Goal: Communication & Community: Answer question/provide support

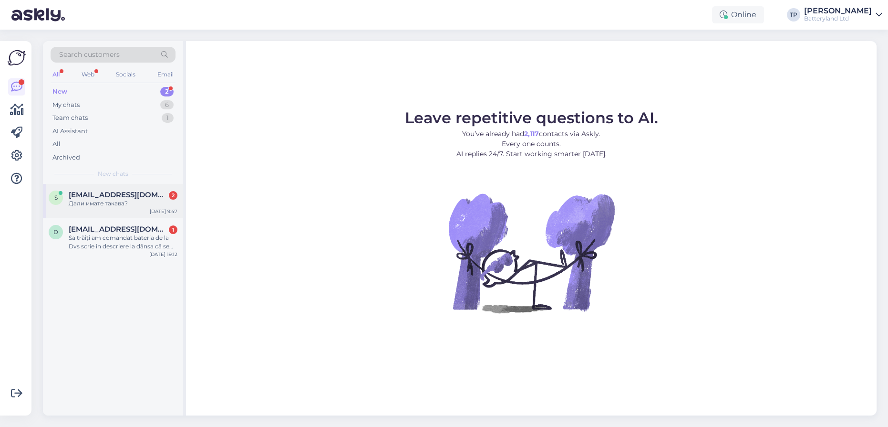
click at [125, 194] on span "[EMAIL_ADDRESS][DOMAIN_NAME]" at bounding box center [118, 194] width 99 height 9
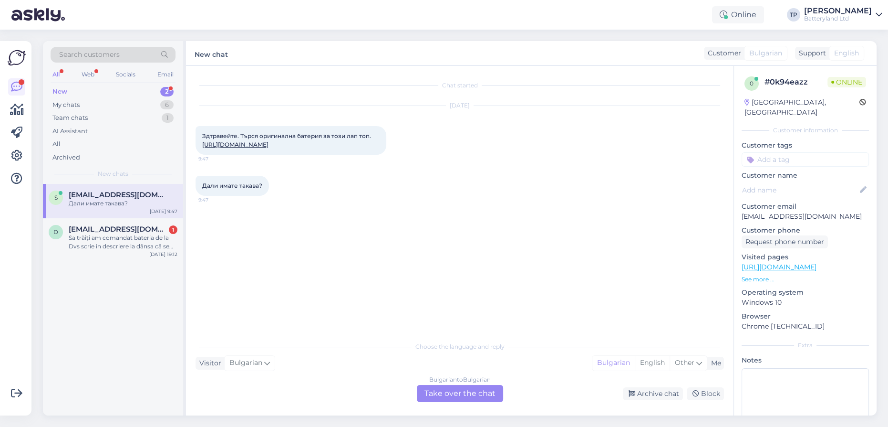
click at [465, 396] on div "Bulgarian to Bulgarian Take over the chat" at bounding box center [460, 393] width 86 height 17
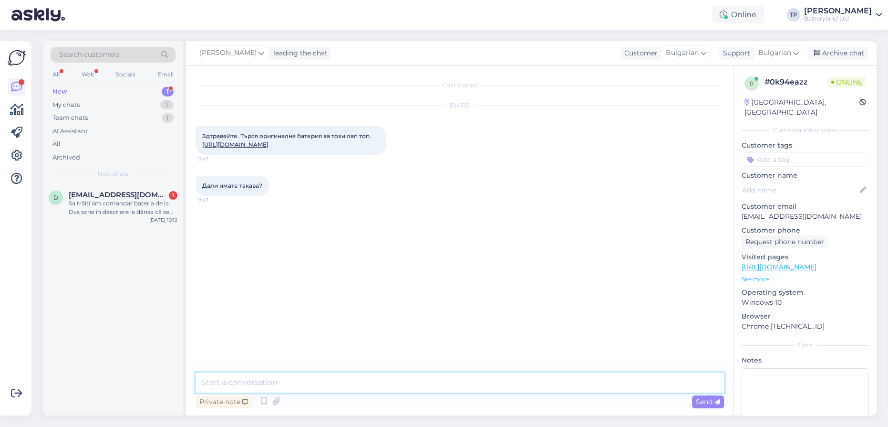
click at [312, 387] on textarea at bounding box center [460, 382] width 529 height 20
type textarea "Здравейте"
type textarea "момент"
click at [269, 148] on link "[URL][DOMAIN_NAME]" at bounding box center [235, 144] width 66 height 7
click at [294, 381] on textarea at bounding box center [460, 382] width 529 height 20
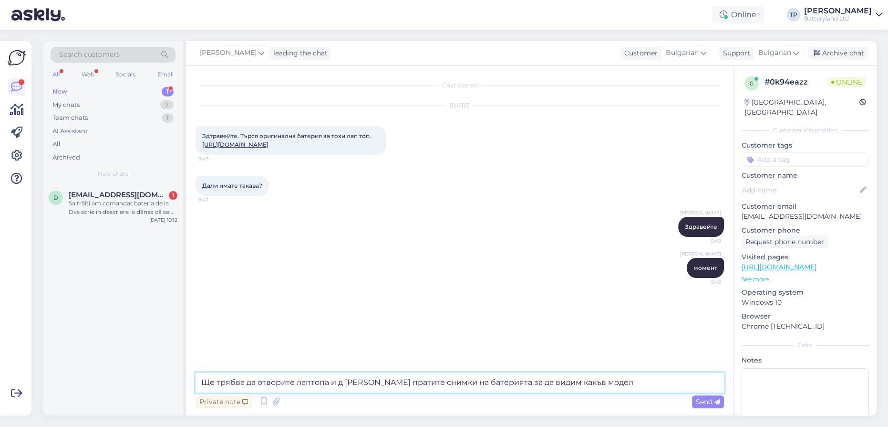
type textarea "Ще трябва да отворите лаптопа и д [PERSON_NAME] пратите снимки на батерията за …"
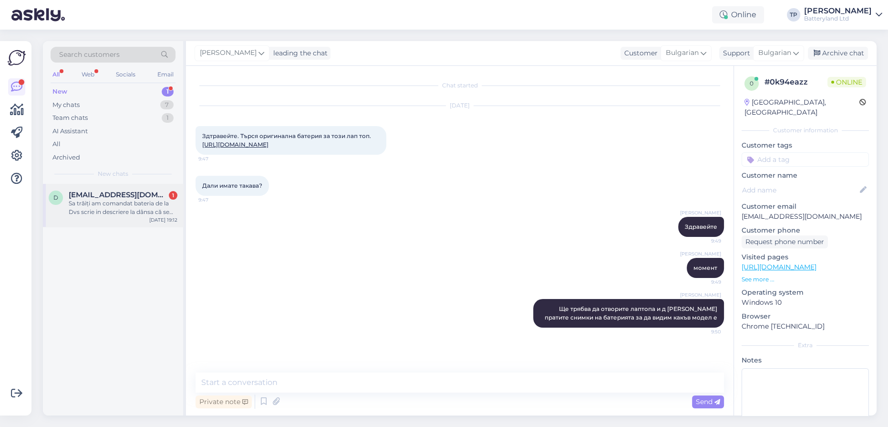
click at [133, 196] on span "[EMAIL_ADDRESS][DOMAIN_NAME]" at bounding box center [118, 194] width 99 height 9
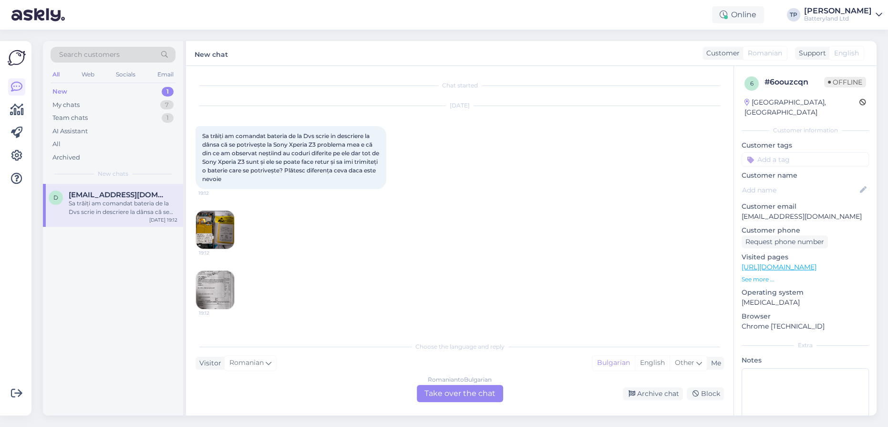
click at [467, 393] on div "Romanian to Bulgarian Take over the chat" at bounding box center [460, 393] width 86 height 17
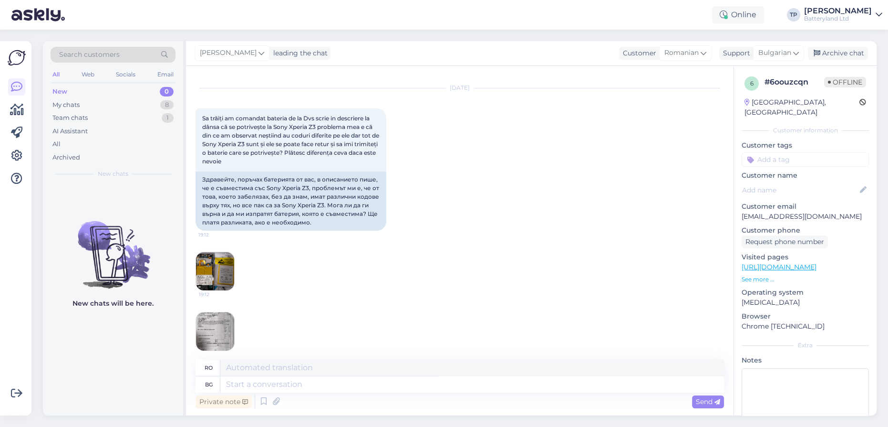
scroll to position [27, 0]
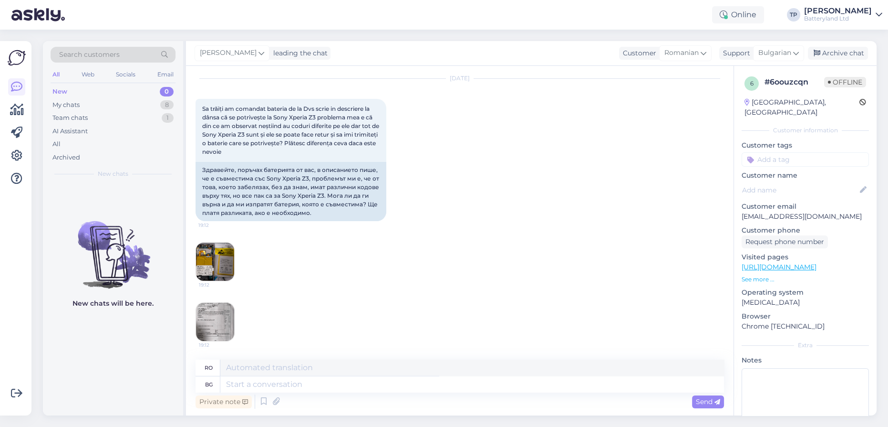
click at [212, 270] on img at bounding box center [215, 261] width 38 height 38
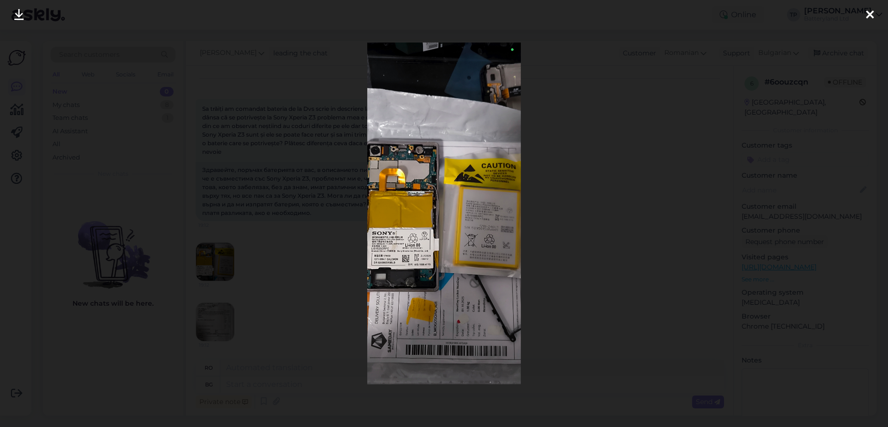
click at [474, 212] on img at bounding box center [444, 212] width 154 height 341
drag, startPoint x: 867, startPoint y: 12, endPoint x: 793, endPoint y: 27, distance: 75.5
click at [859, 16] on div at bounding box center [444, 213] width 888 height 427
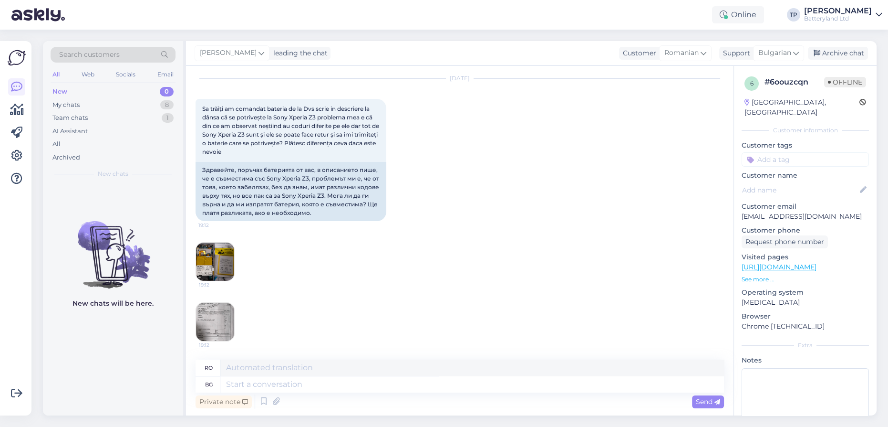
click at [214, 327] on img at bounding box center [215, 322] width 38 height 38
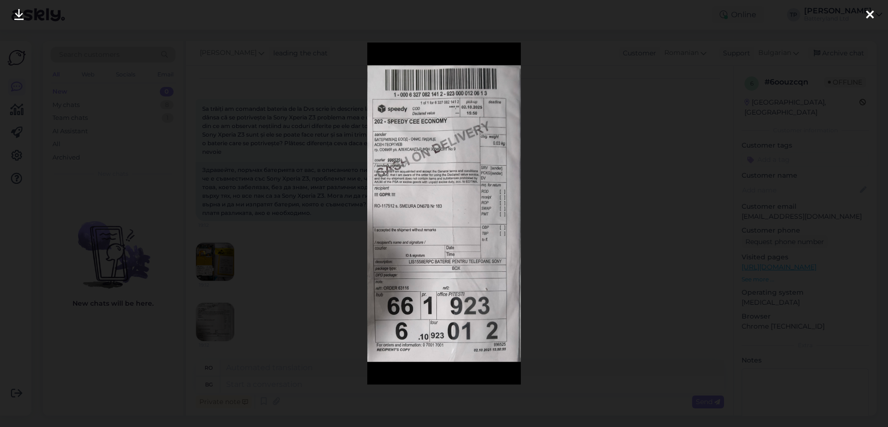
drag, startPoint x: 875, startPoint y: 13, endPoint x: 725, endPoint y: 66, distance: 158.3
click at [874, 13] on div at bounding box center [870, 15] width 19 height 30
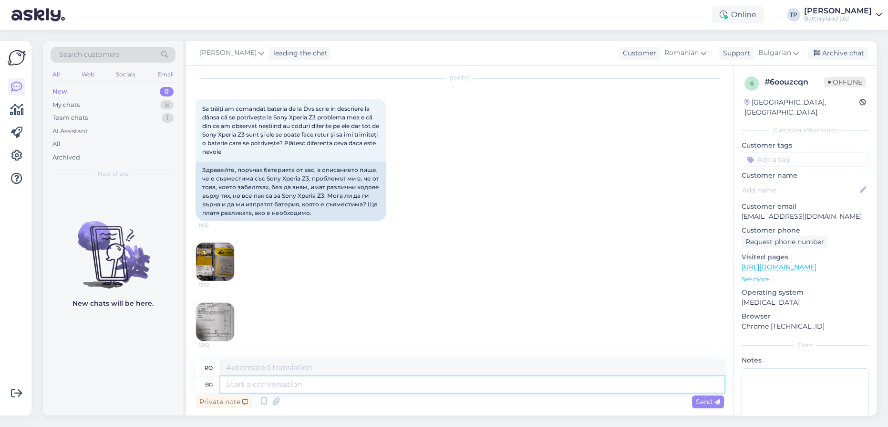
click at [249, 384] on textarea at bounding box center [472, 384] width 504 height 16
type textarea "З"
type textarea "H"
type textarea "Здравейте, д"
type textarea "Buna ziua,"
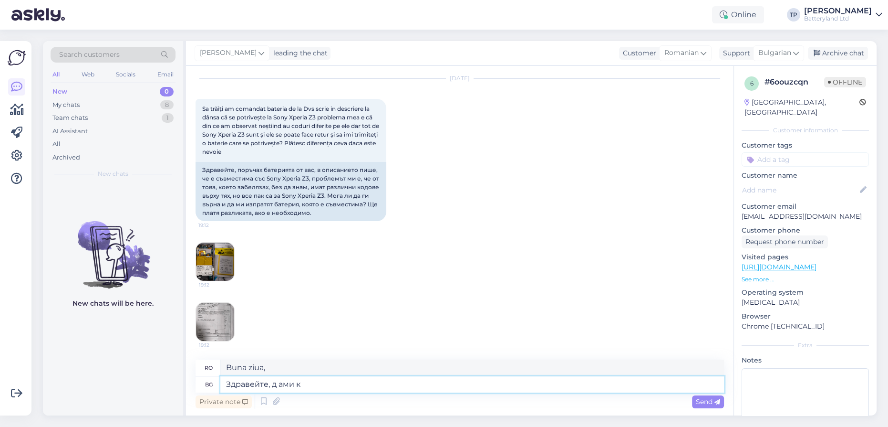
type textarea "Здравейте, д ами ка"
type textarea "Bună ziua, doamnelor."
type textarea "Здравейте, д [PERSON_NAME] кажете"
type textarea "Alo, ce zici?"
type textarea "[PERSON_NAME], д [PERSON_NAME] кажете но"
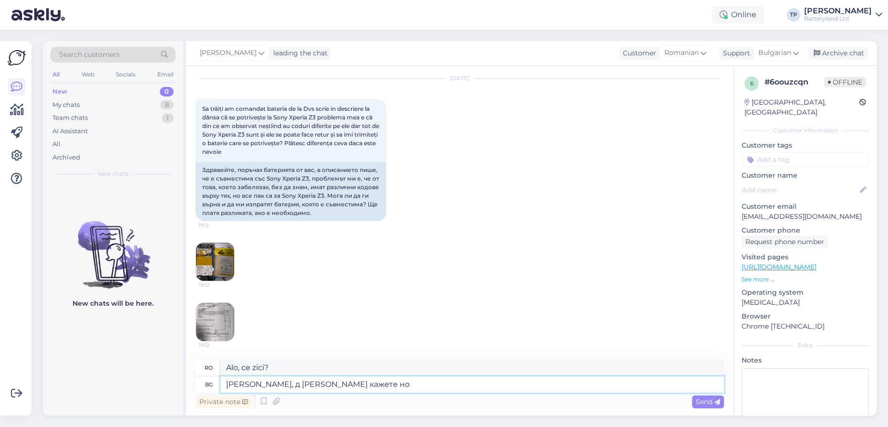
type textarea "Bună, doamnelor, vă rog să-mi spuneți."
type textarea "Здравейте, д ами кажете номера на"
type textarea "Salut, poți să-mi dai numărul tău?"
type textarea "Здравейте, д [PERSON_NAME] кажете номера на [PERSON_NAME]"
type textarea "Salut, poți să-mi dai numărul?"
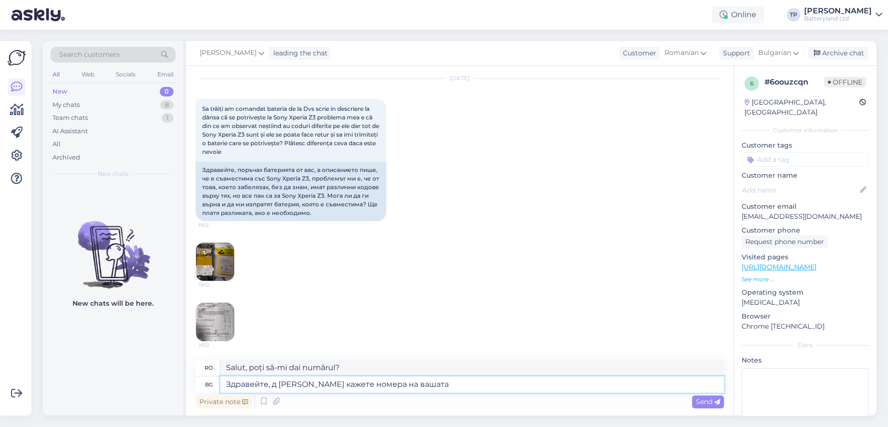
type textarea "Здравейте, д [PERSON_NAME] кажете номера на вашата"
type textarea "Bună ziua, îmi puteți spune numărul dumneavoastră de telefon?"
type textarea "Здравейте, д [PERSON_NAME] кажете номера на вашата потъчка?"
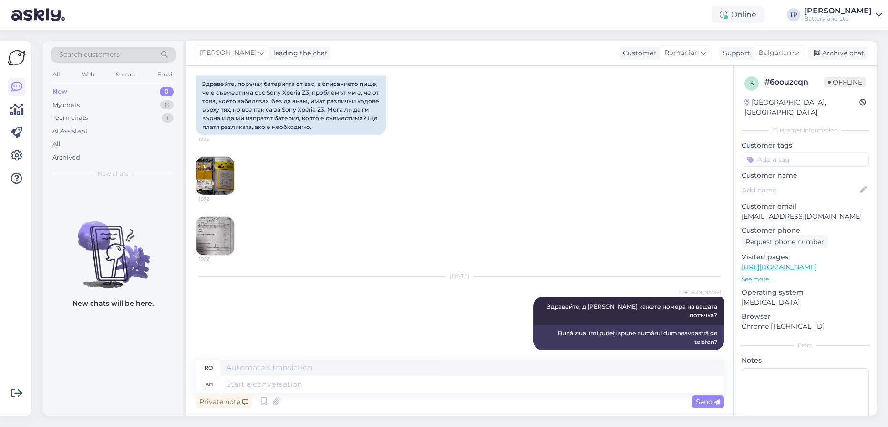
click at [211, 180] on img at bounding box center [215, 176] width 38 height 38
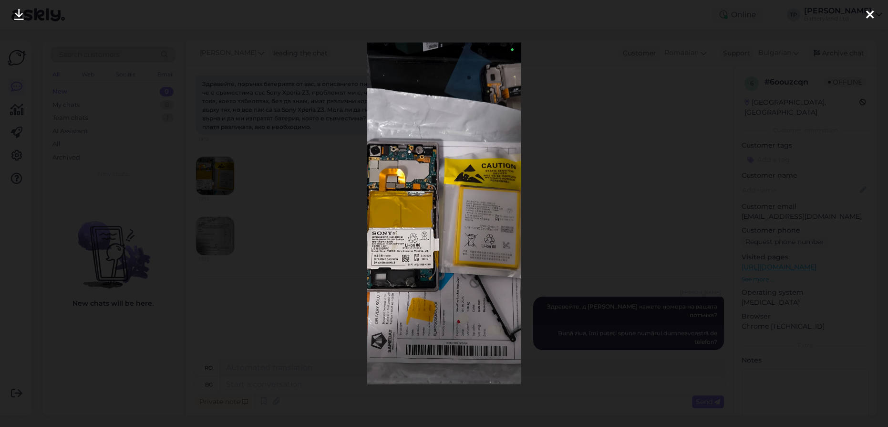
click at [872, 19] on icon at bounding box center [871, 15] width 8 height 12
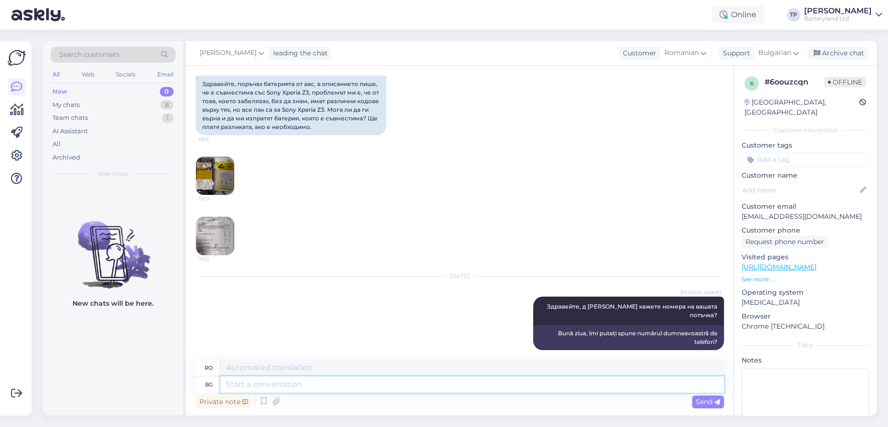
click at [257, 383] on textarea at bounding box center [472, 384] width 504 height 16
type textarea "Кабела с"
type textarea "Cablu"
type textarea "Кабела с ко"
type textarea "Cablul cu"
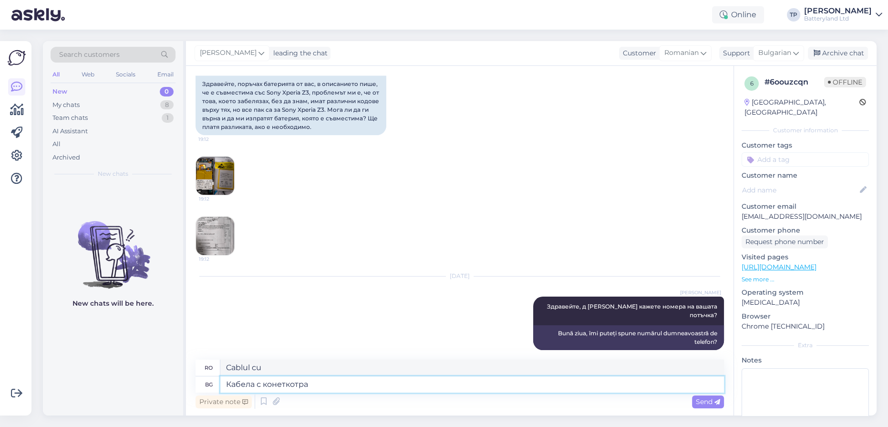
type textarea "Кабела с конеткотра д"
type textarea "Cablu cu conector"
type textarea "[PERSON_NAME] с конеткотра друг л"
type textarea "Cablu cu alți conectori"
type textarea "[PERSON_NAME] с конеткотра друг [PERSON_NAME]"
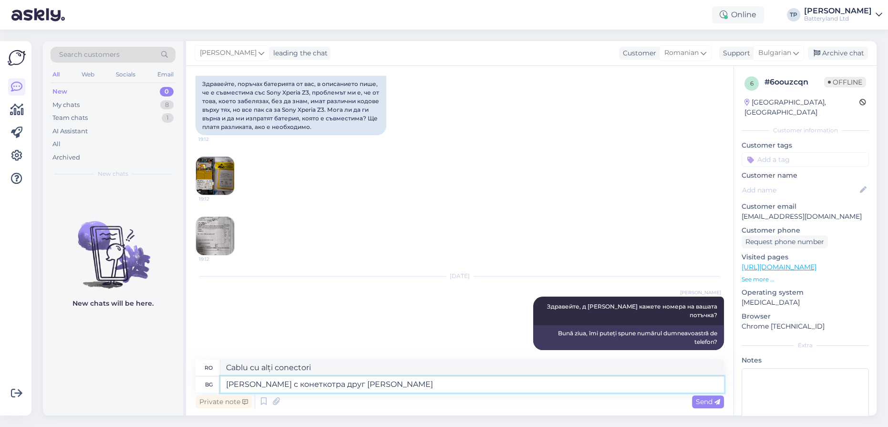
type textarea "Cablul are un conector diferit?"
type textarea "[PERSON_NAME] с конеткотра друг ли е [PERSON_NAME]"
type textarea "Cablul cu conector este diferit?"
type textarea "[PERSON_NAME] с конеткотра друг ли е на батерията к"
type textarea "Cablul cu conector este diferit de cel al bateriei?"
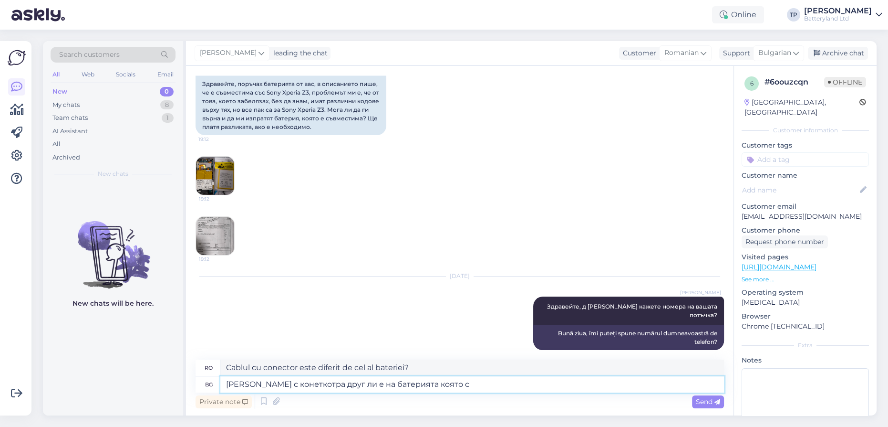
type textarea "[PERSON_NAME] с конеткотра друг ли е на батерията която см"
type textarea "Cablul cu conector este diferit de cel de la baterie?"
type textarea "[PERSON_NAME] с конеткотра друг ли е на батерията която сме"
type textarea "Cablul cu conector este diferit de bateria pe care o avem?"
type textarea "[PERSON_NAME] с конеткотра друг ли е на батерията която сме ви и"
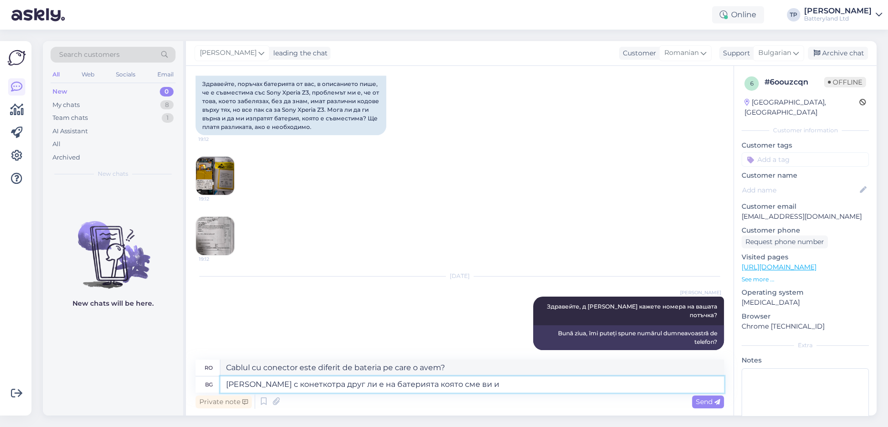
type textarea "Cablul cu conector este diferit de bateria pe care o avem pentru dvs.?"
type textarea "[PERSON_NAME] с конеткотра друг ли е на батерията която сме ви изпратили?"
type textarea "Cablul cu conector este diferit de bateria pe care v-am trimis-o?"
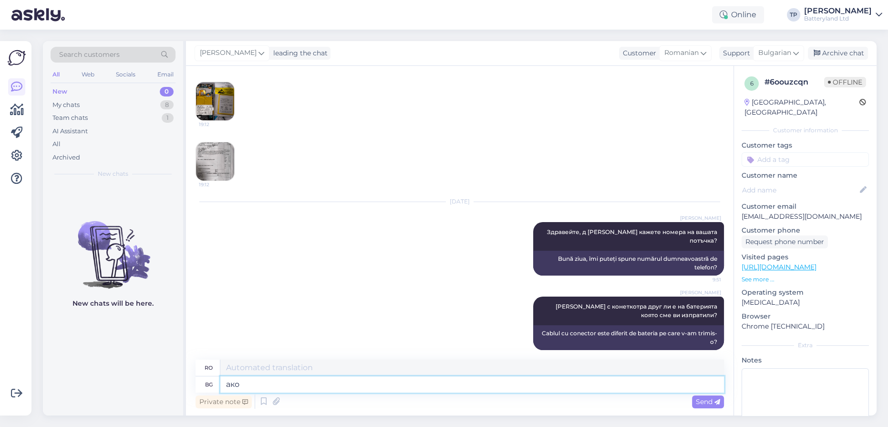
type textarea "ако"
type textarea "dacă"
type textarea "ако може"
type textarea "dacă este posibil"
type textarea "ако може снимки"
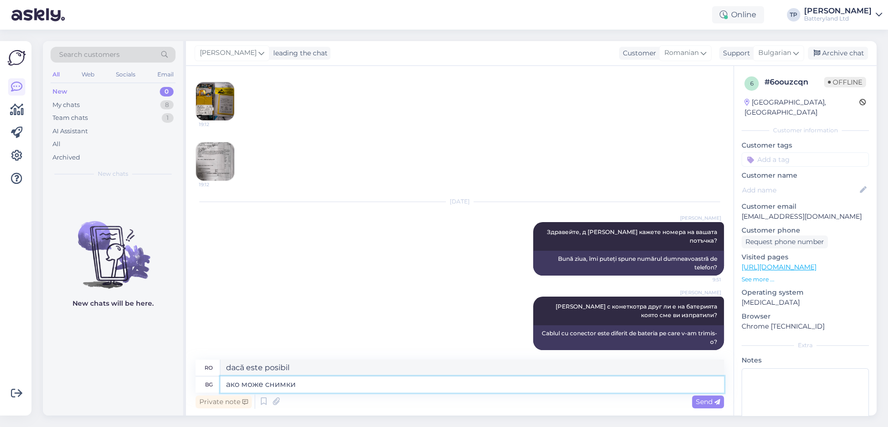
type textarea "dacă este posibil, poze"
type textarea "ако може снимки на"
type textarea "dacă este posibil, poze cu"
type textarea "ако може снимки на двете б"
type textarea "dacă este posibil, poze cu ambele"
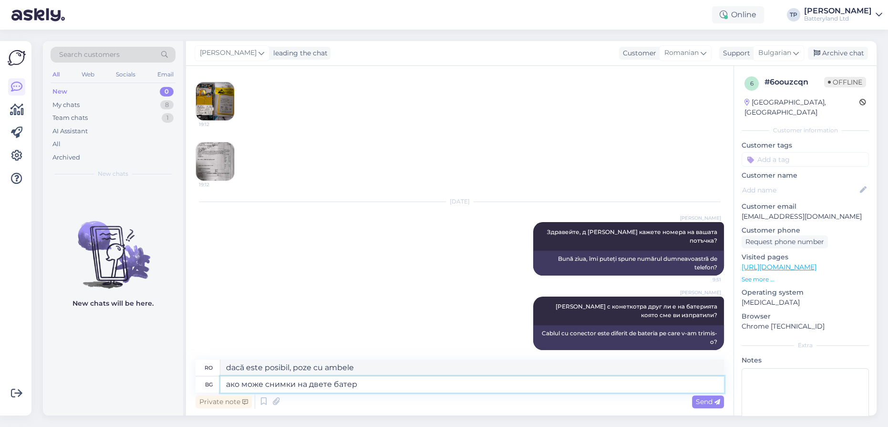
type textarea "ако може снимки на двете батерт"
type textarea "dacă se poate, poze cu ambele baterii"
type textarea "ако може снимки на двете батертии една д"
type textarea "dacă este posibil, poze cu ambele baterii, una câte una"
type textarea "ако може снимки на двете батертии една до д"
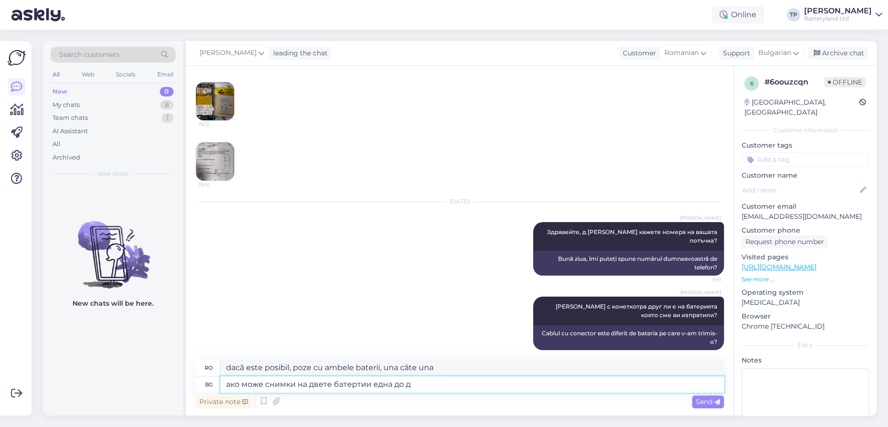
type textarea "dacă este posibil, poze cu ambele baterii una lângă alta"
type textarea "ако може снимки на двете батертии една до друга без о"
type textarea "dacă este posibil, imagini cu ambele baterii una lângă alta, fără"
type textarea "ако може снимки на двете батертии една до друга без опаковката?"
type textarea "Dacă este posibil, poze cu cele două baterii una lângă alta, fără ambalaj?"
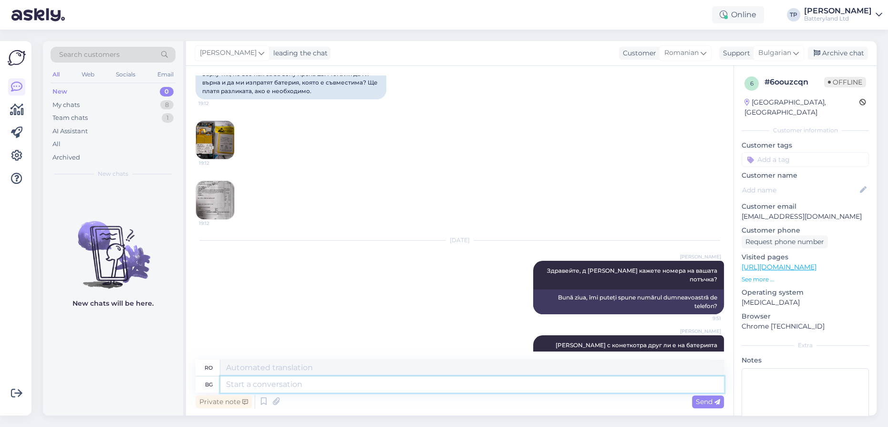
scroll to position [45, 0]
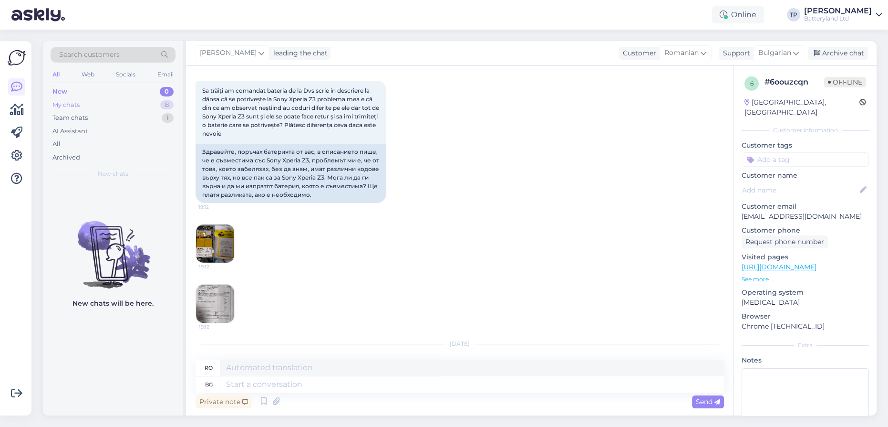
click at [141, 107] on div "My chats 8" at bounding box center [113, 104] width 125 height 13
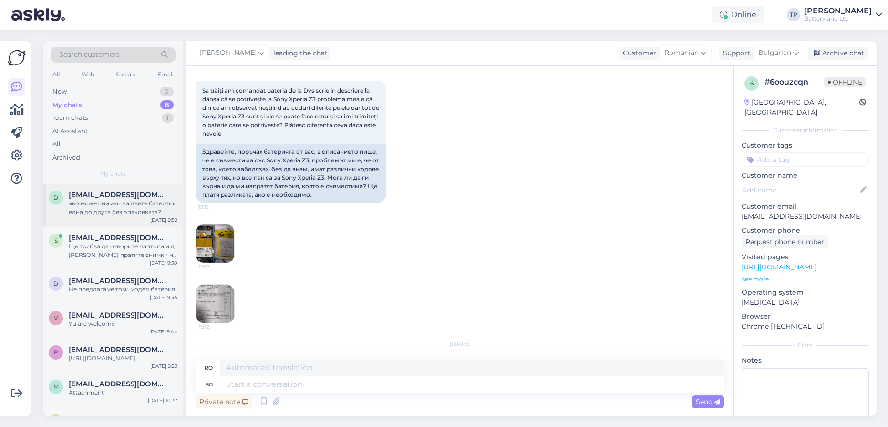
click at [121, 190] on div "d [EMAIL_ADDRESS][DOMAIN_NAME] ако може снимки на двете батертии една до друга …" at bounding box center [113, 205] width 140 height 43
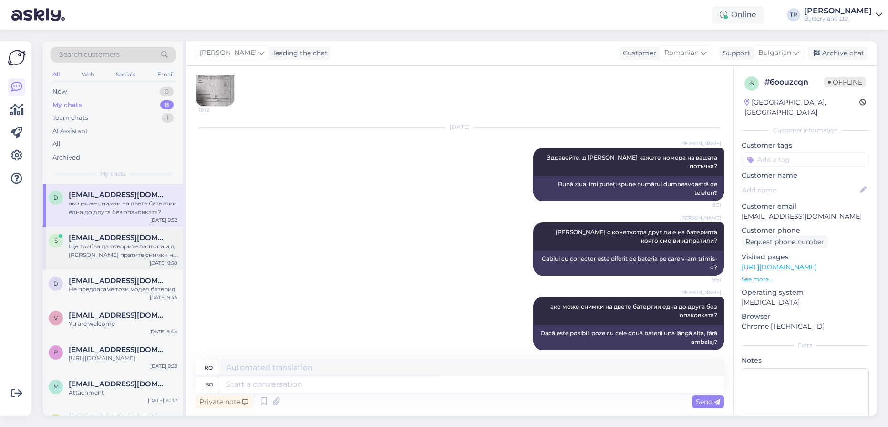
click at [112, 233] on span "[EMAIL_ADDRESS][DOMAIN_NAME]" at bounding box center [118, 237] width 99 height 9
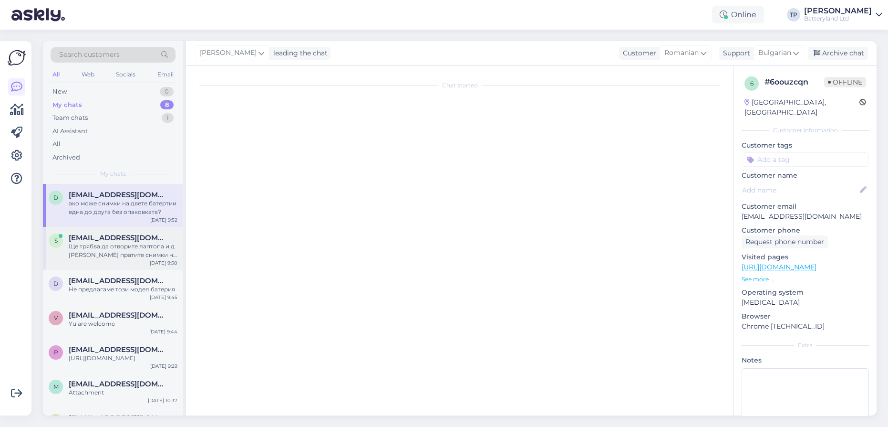
scroll to position [0, 0]
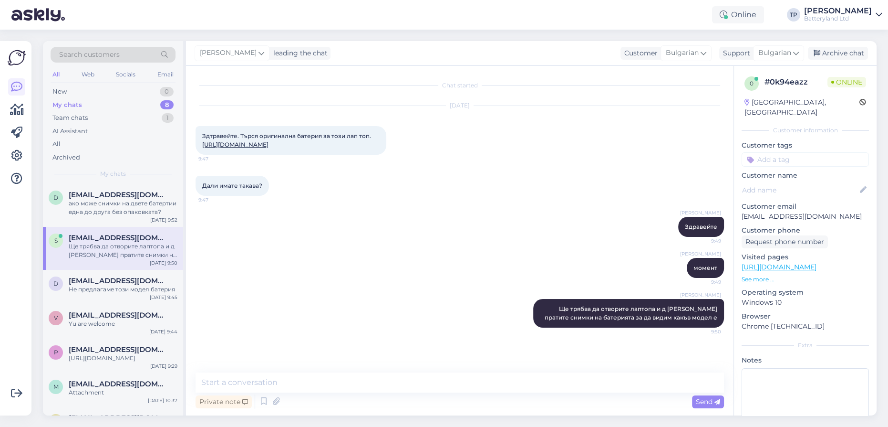
click at [269, 148] on link "[URL][DOMAIN_NAME]" at bounding box center [235, 144] width 66 height 7
click at [260, 384] on textarea at bounding box center [460, 382] width 529 height 20
type textarea "I"
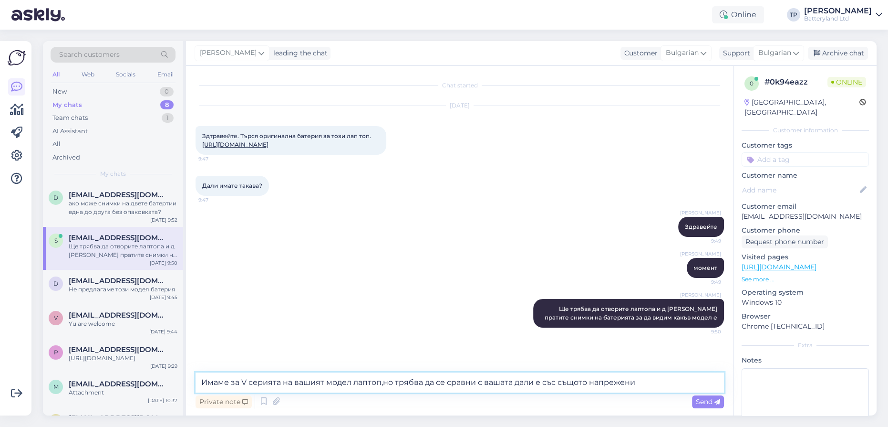
type textarea "Имаме за V серията на вашият модел лаптоп,но трябва да се сравни с вашата дали …"
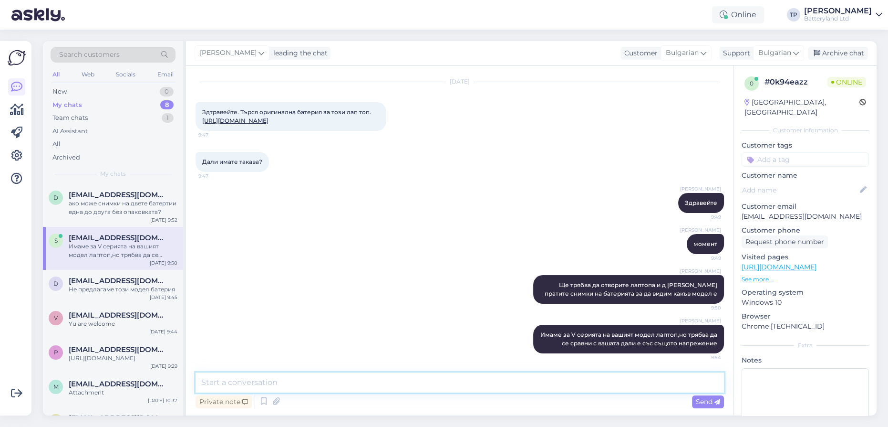
paste textarea "[URL][DOMAIN_NAME]"
type textarea "[URL][DOMAIN_NAME]"
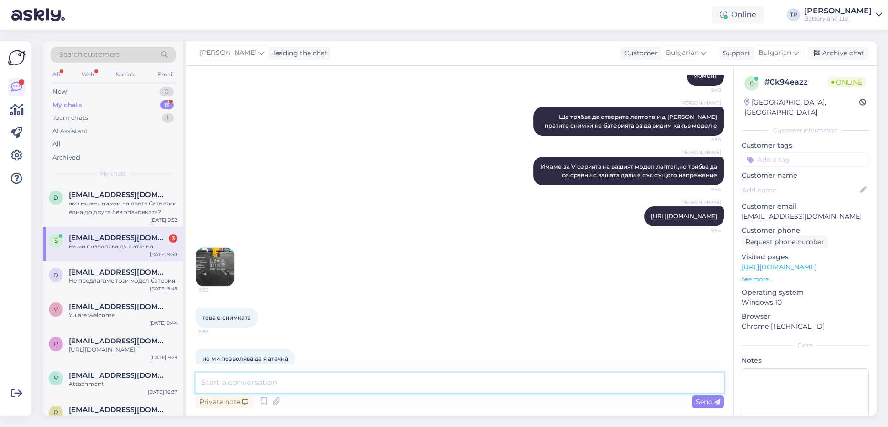
scroll to position [233, 0]
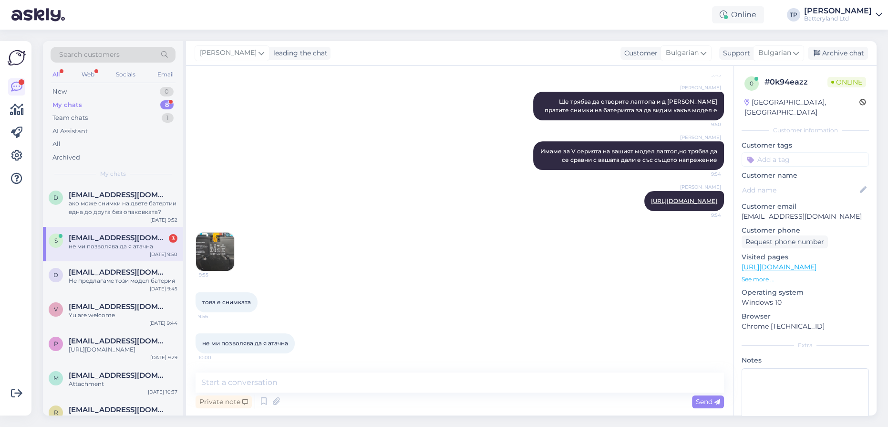
click at [218, 259] on img at bounding box center [215, 251] width 38 height 38
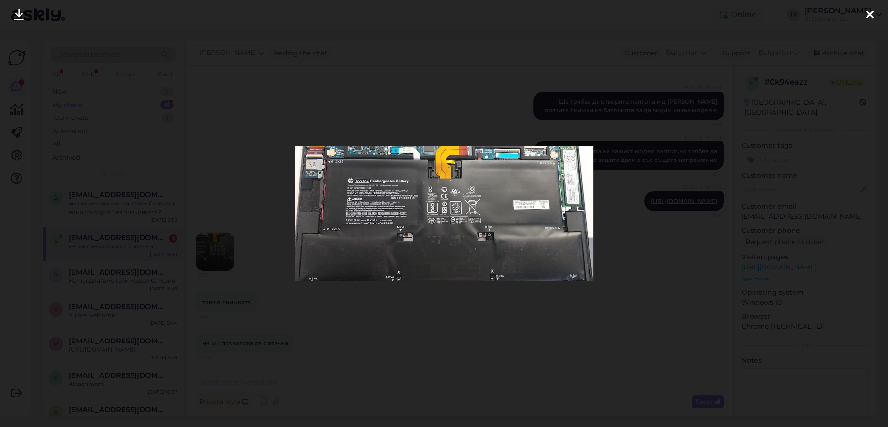
click at [873, 19] on icon at bounding box center [871, 15] width 8 height 12
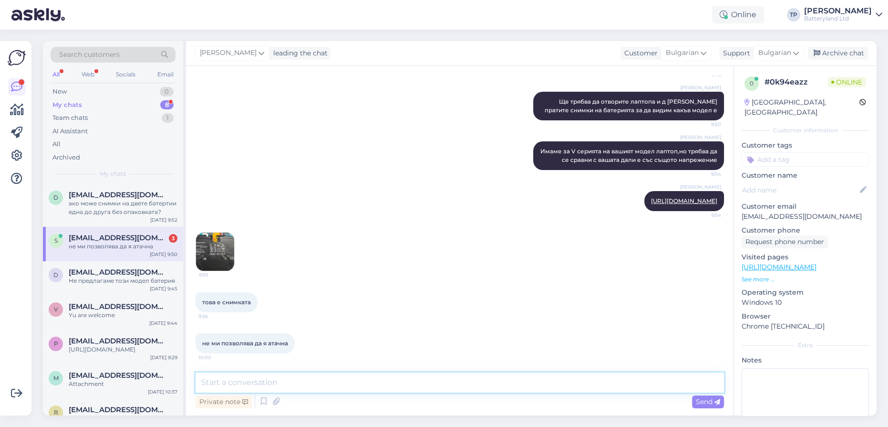
click at [291, 387] on textarea at bounding box center [460, 382] width 529 height 20
type textarea "Июглежда на същата батерия на която ви изпратих линк"
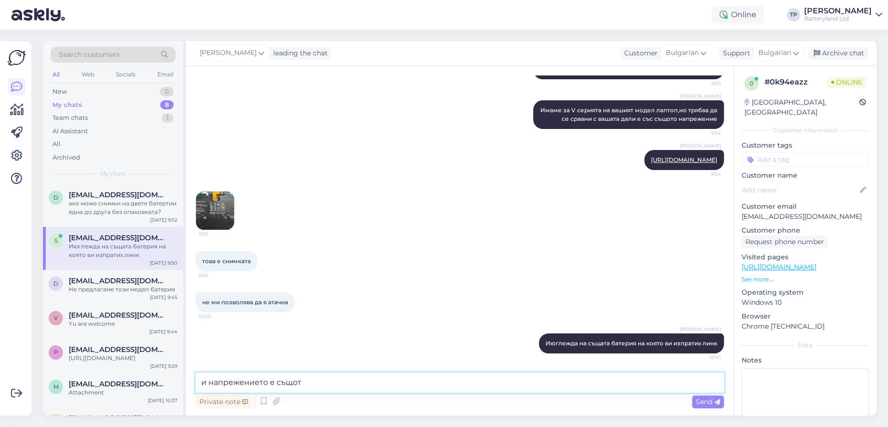
type textarea "и напрежението е същото"
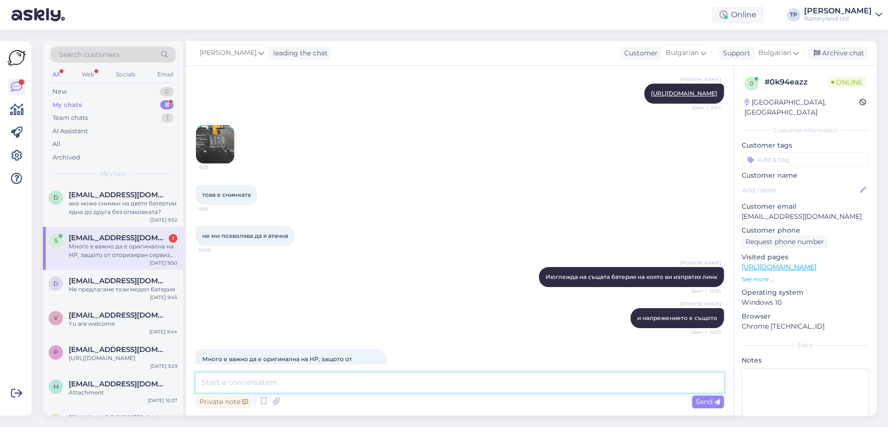
scroll to position [373, 0]
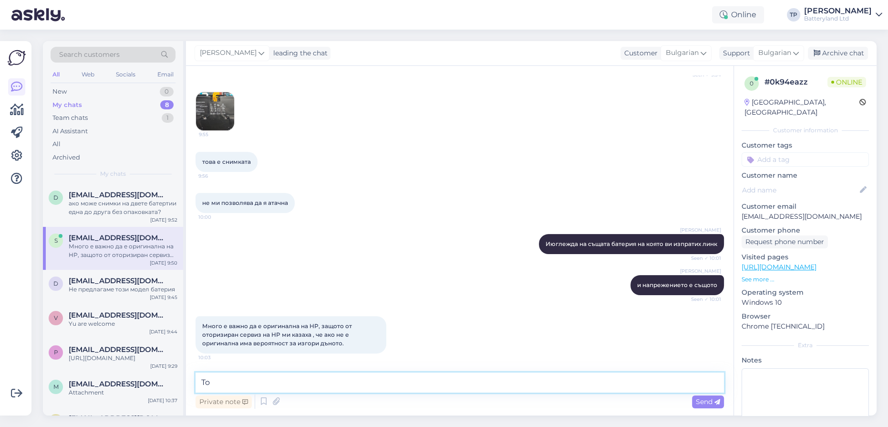
type textarea "T"
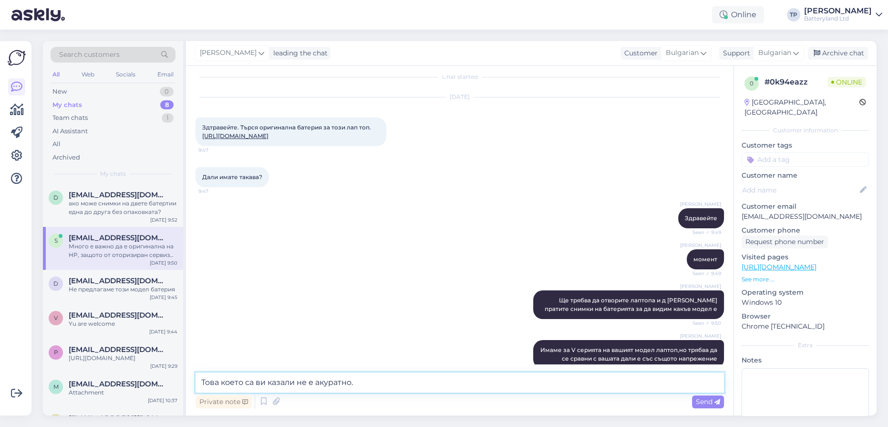
scroll to position [0, 0]
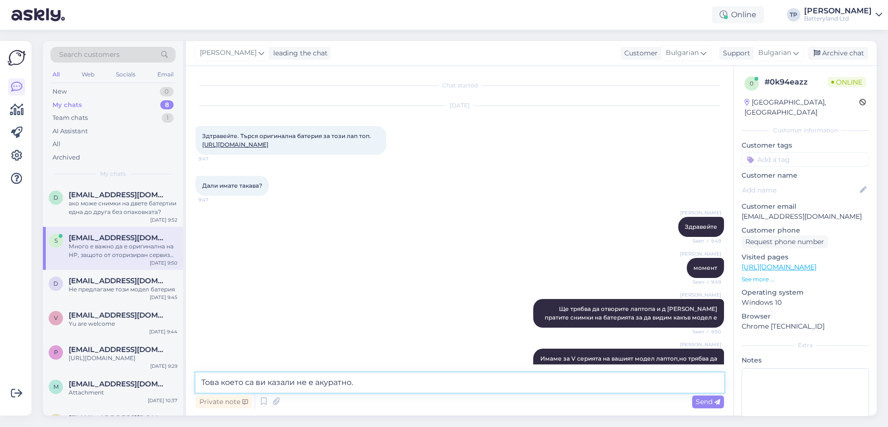
type textarea "Това което са ви казали не е акуратно."
click at [269, 146] on link "[URL][DOMAIN_NAME]" at bounding box center [235, 144] width 66 height 7
click at [269, 148] on link "[URL][DOMAIN_NAME]" at bounding box center [235, 144] width 66 height 7
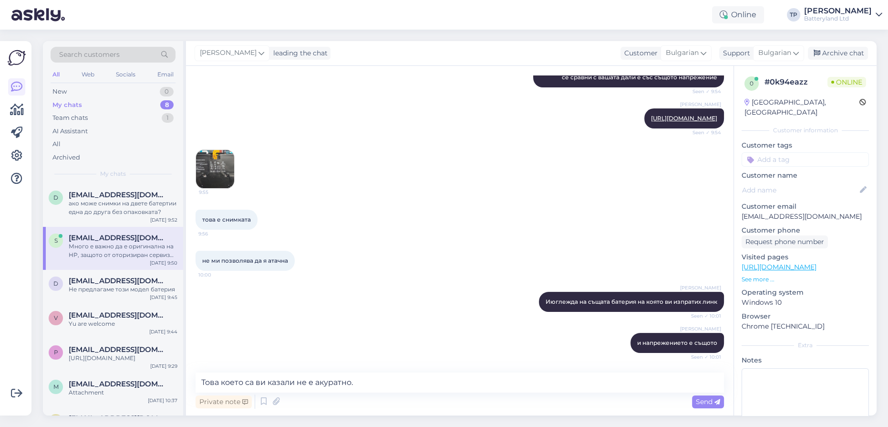
scroll to position [286, 0]
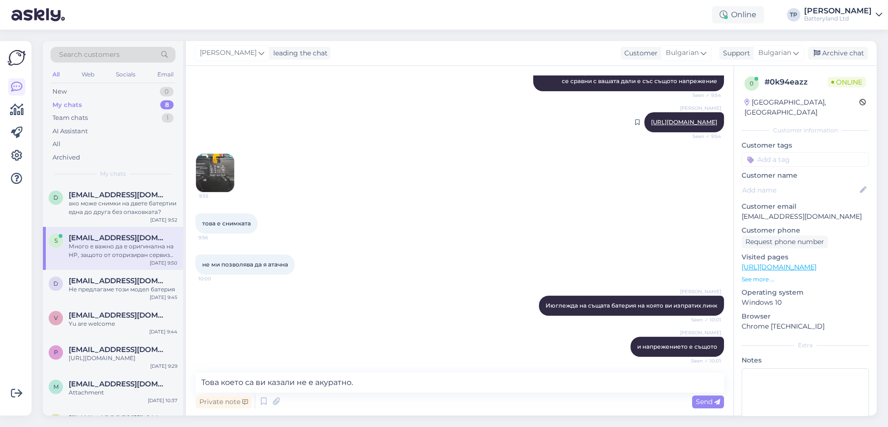
click at [651, 125] on link "[URL][DOMAIN_NAME]" at bounding box center [684, 121] width 66 height 7
click at [651, 118] on link "[URL][DOMAIN_NAME]" at bounding box center [684, 121] width 66 height 7
drag, startPoint x: 707, startPoint y: 405, endPoint x: 702, endPoint y: 405, distance: 5.2
click at [707, 404] on span "Send" at bounding box center [708, 401] width 24 height 9
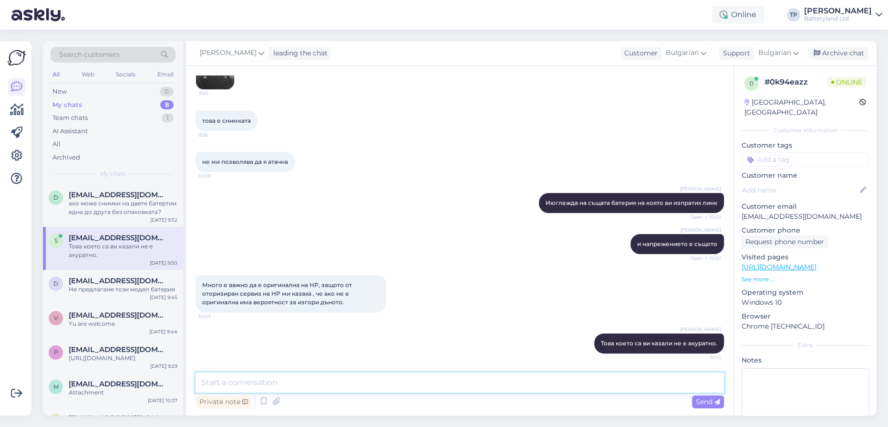
click at [383, 386] on textarea at bounding box center [460, 382] width 529 height 20
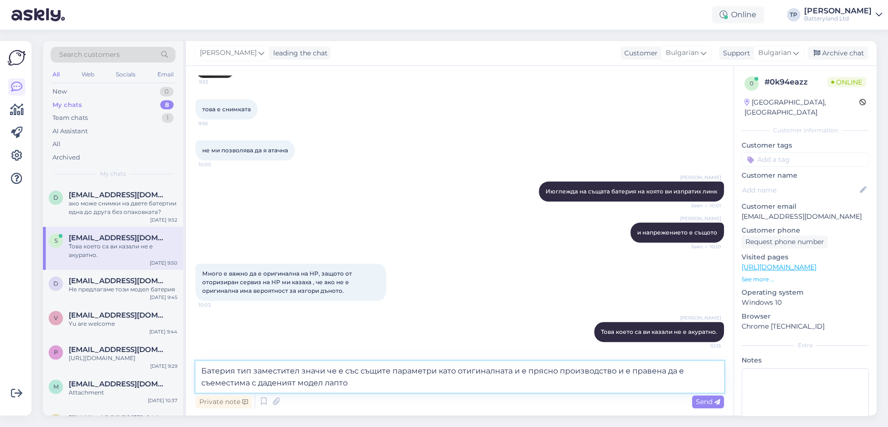
type textarea "Батерия тип заместител значи че е със същите параметри като отигиналната и е пр…"
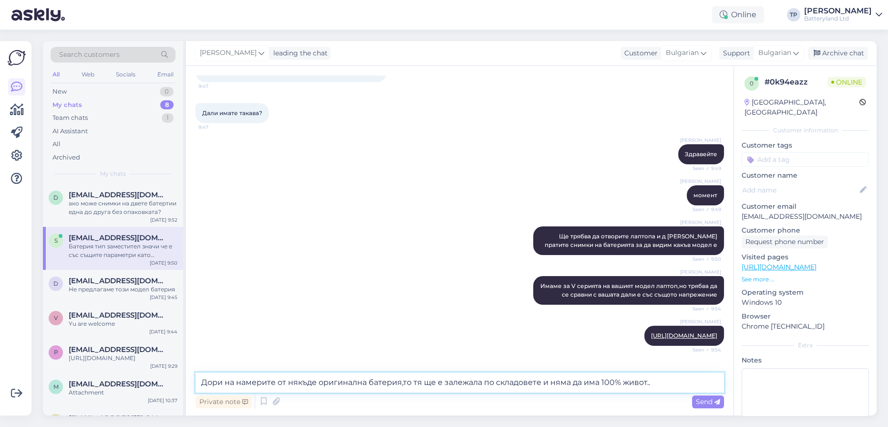
scroll to position [0, 0]
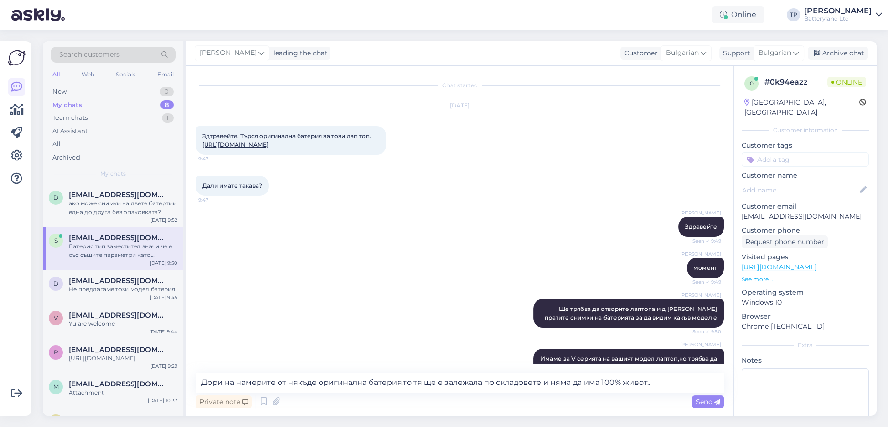
click at [269, 144] on link "[URL][DOMAIN_NAME]" at bounding box center [235, 144] width 66 height 7
click at [672, 382] on textarea "Дори на намерите от някъде оригинална батерия,то тя ще е залежала по складовете…" at bounding box center [460, 382] width 529 height 20
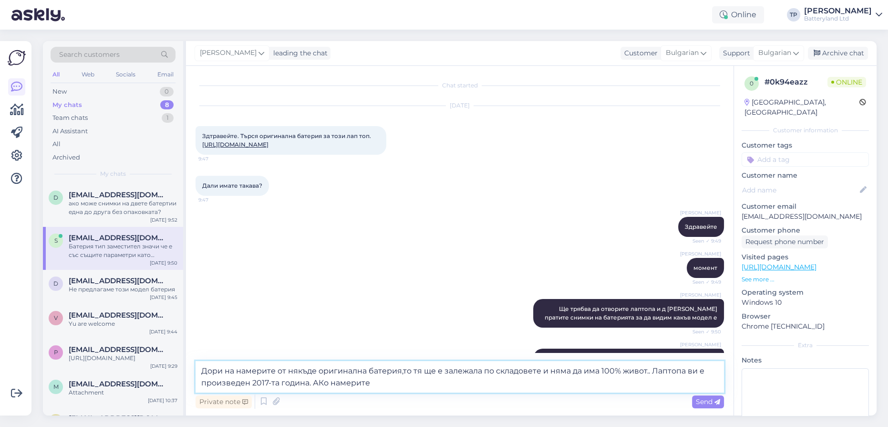
click at [318, 382] on textarea "Дори на намерите от някъде оригинална батерия,то тя ще е залежала по складовете…" at bounding box center [460, 376] width 529 height 31
click at [399, 385] on textarea "Дори на намерите от някъде оригинална батерия,то тя ще е залежала по складовете…" at bounding box center [460, 376] width 529 height 31
type textarea "Дори на намерите от някъде оригинална батерия,то тя ще е залежала по складовете…"
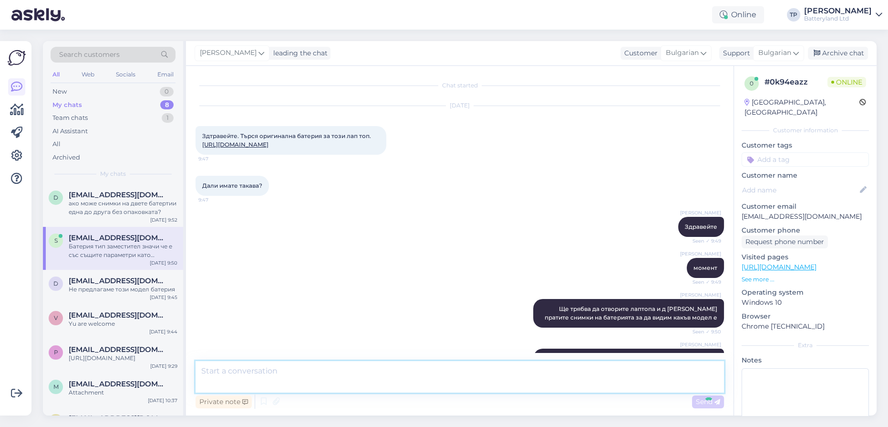
scroll to position [547, 0]
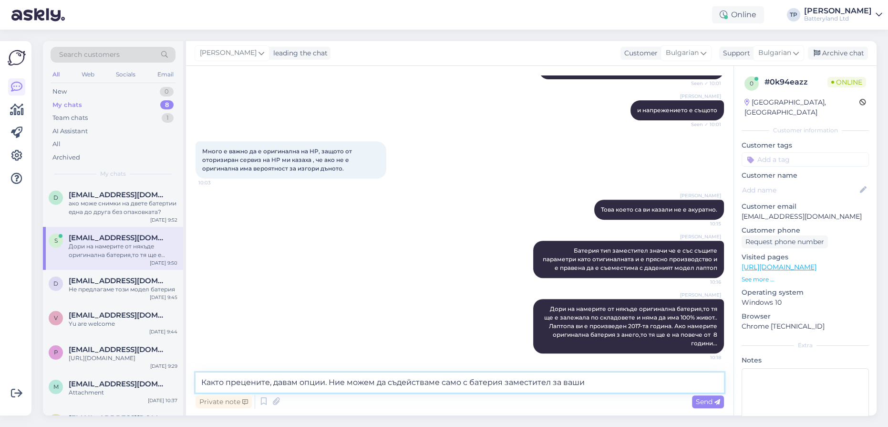
type textarea "Както прецените, давам опции. Ние можем да съдействаме само с батерия заместите…"
type input "тт модел лаптоп"
click at [602, 383] on textarea "Както прецените, давам опции. Ние можем да съдействаме само с батерия заместите…" at bounding box center [460, 382] width 529 height 20
type textarea "Както прецените, давам опции. Ние можем да съдействаме само с батерия заместите…"
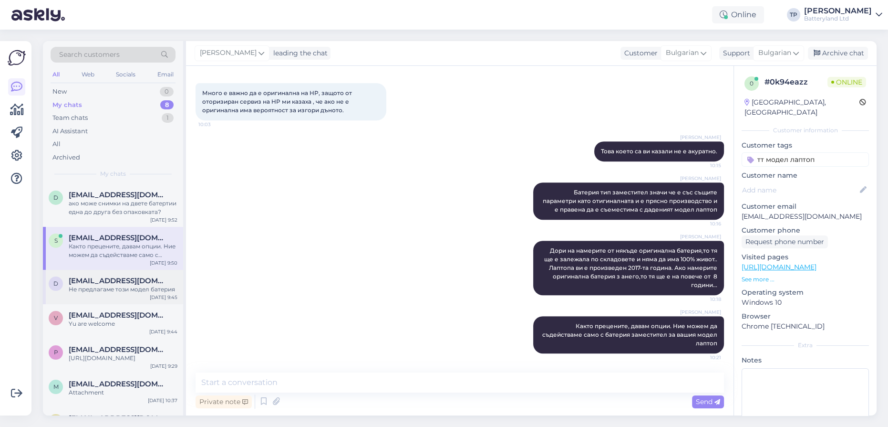
click at [142, 276] on span "[EMAIL_ADDRESS][DOMAIN_NAME]" at bounding box center [118, 280] width 99 height 9
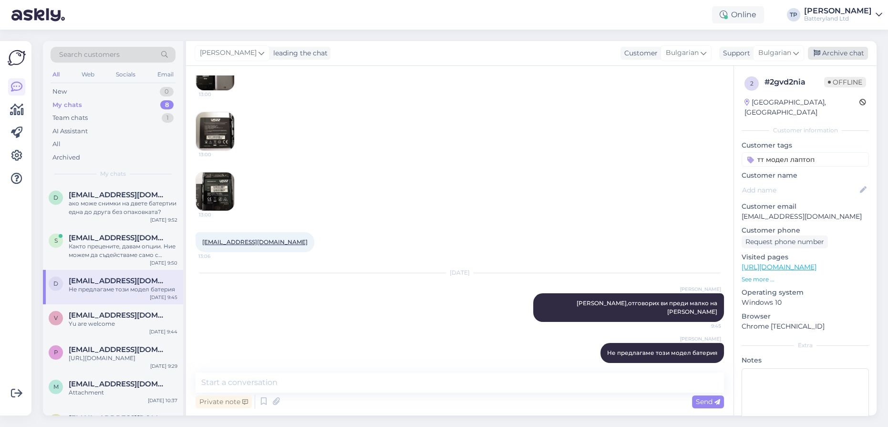
click at [836, 55] on div "Archive chat" at bounding box center [838, 53] width 60 height 13
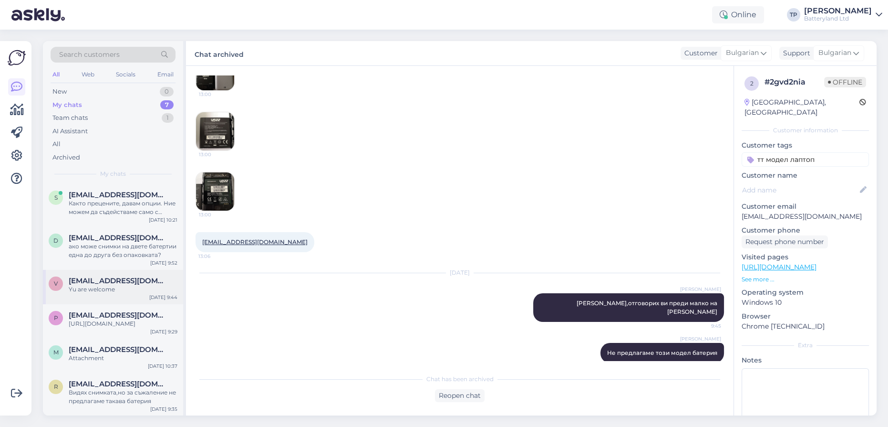
click at [117, 276] on span "[EMAIL_ADDRESS][DOMAIN_NAME]" at bounding box center [118, 280] width 99 height 9
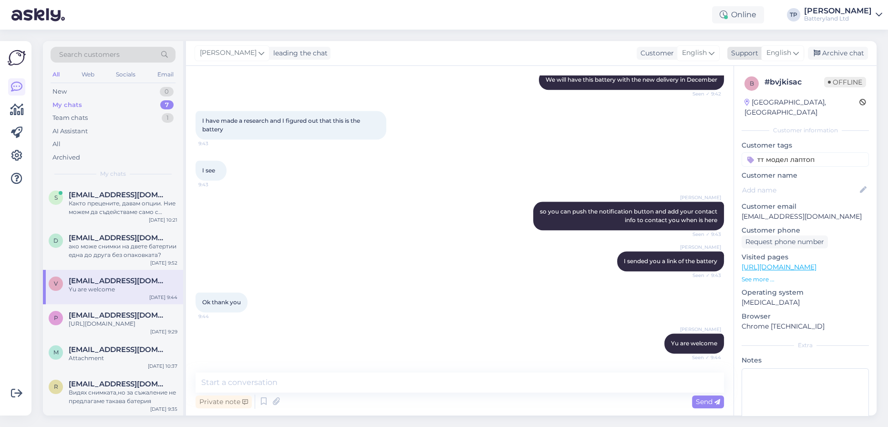
drag, startPoint x: 836, startPoint y: 49, endPoint x: 817, endPoint y: 50, distance: 19.1
click at [836, 49] on div "Archive chat" at bounding box center [838, 53] width 60 height 13
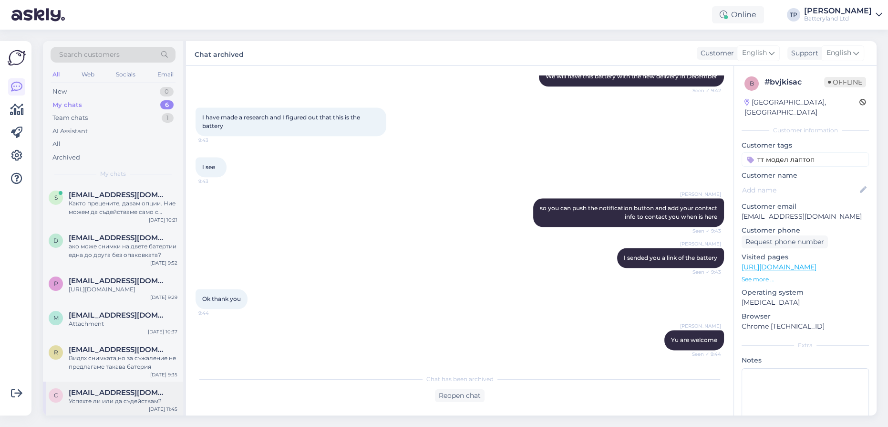
click at [113, 388] on div "[EMAIL_ADDRESS][DOMAIN_NAME] Успяхте ли или да съдействам?" at bounding box center [123, 396] width 109 height 17
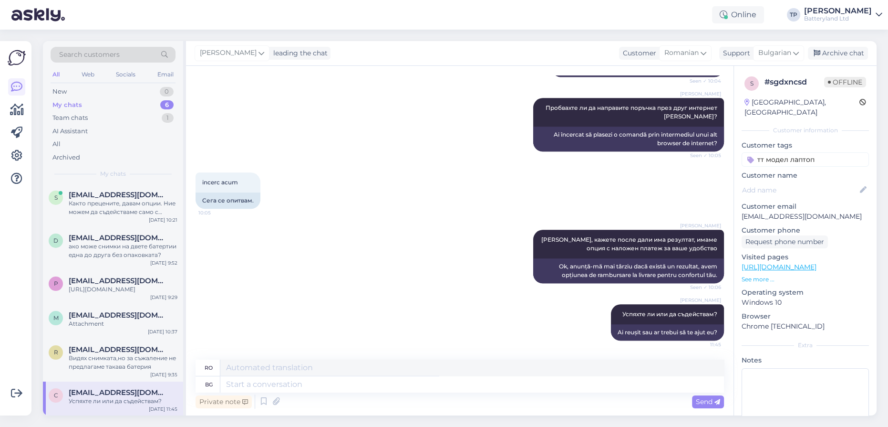
scroll to position [1413, 0]
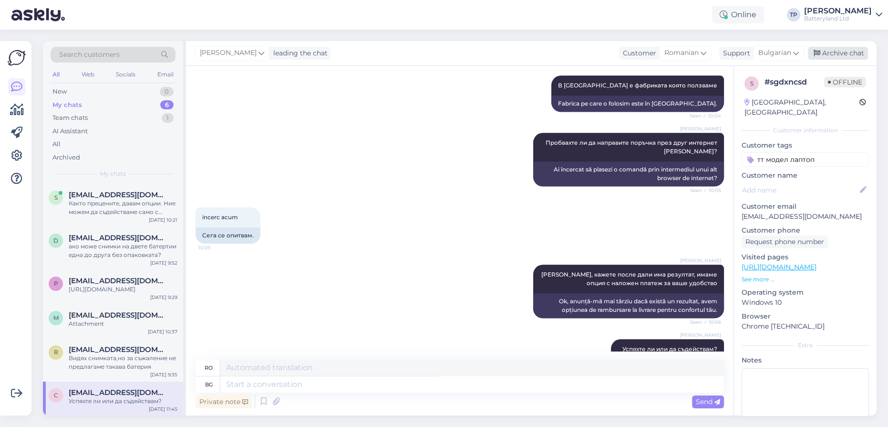
click at [833, 48] on div "Archive chat" at bounding box center [838, 53] width 60 height 13
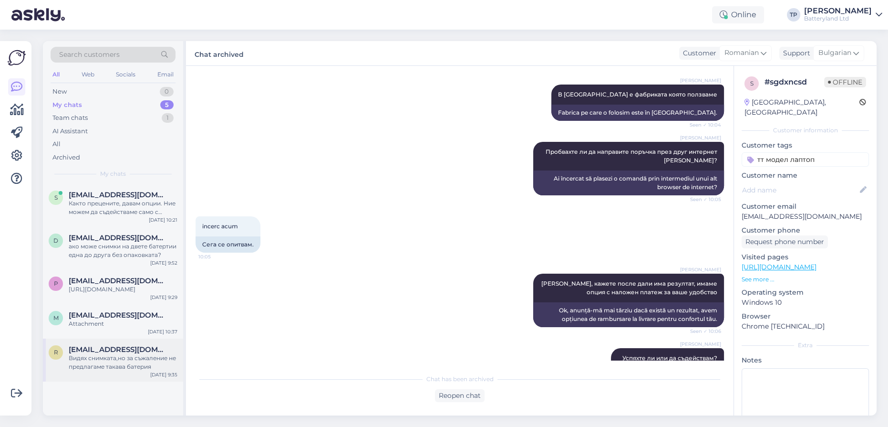
click at [125, 345] on span "[EMAIL_ADDRESS][DOMAIN_NAME]" at bounding box center [118, 349] width 99 height 9
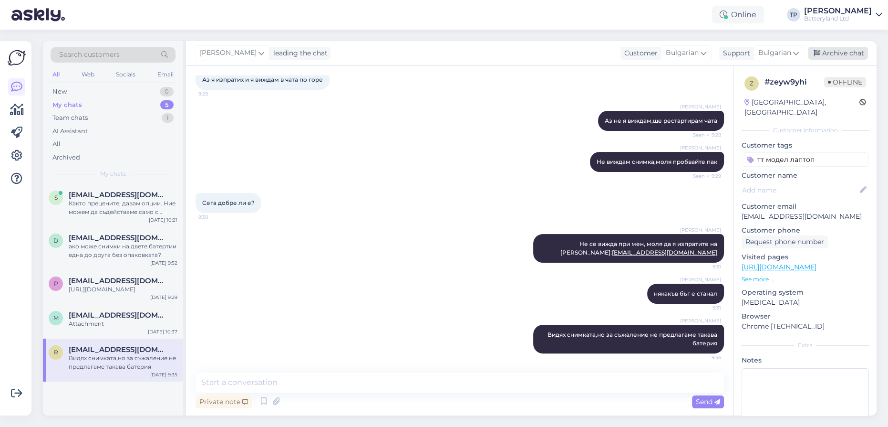
click at [840, 57] on div "Archive chat" at bounding box center [838, 53] width 60 height 13
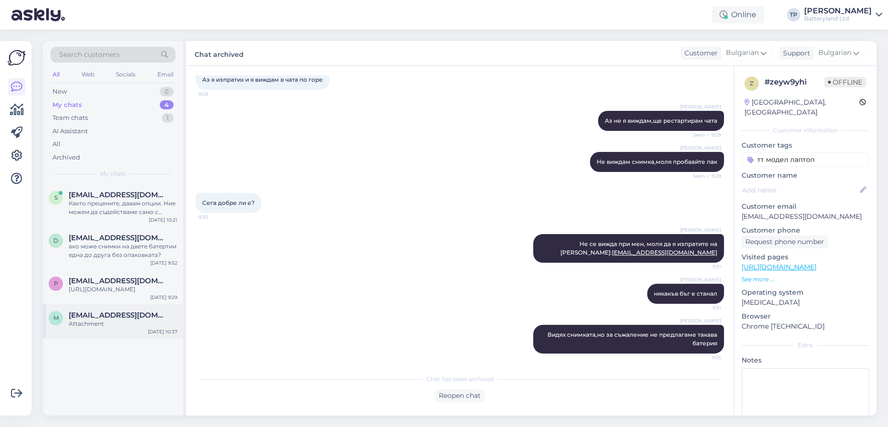
click at [131, 311] on span "[EMAIL_ADDRESS][DOMAIN_NAME]" at bounding box center [118, 315] width 99 height 9
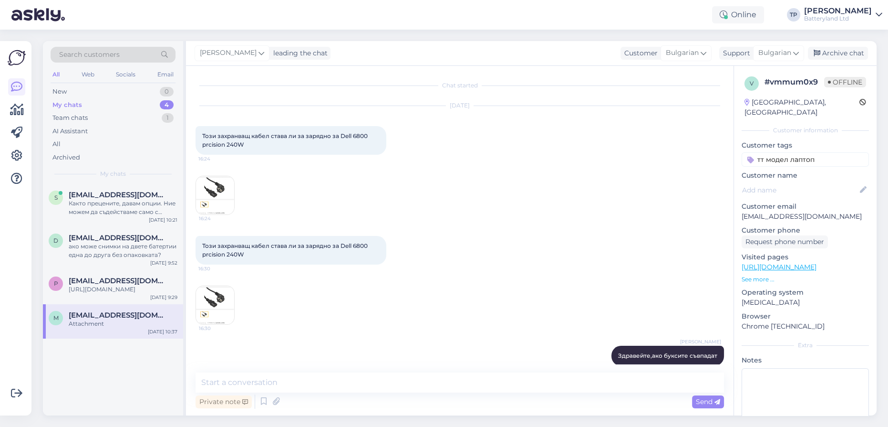
drag, startPoint x: 840, startPoint y: 53, endPoint x: 628, endPoint y: 150, distance: 233.0
click at [840, 53] on div "Archive chat" at bounding box center [838, 53] width 60 height 13
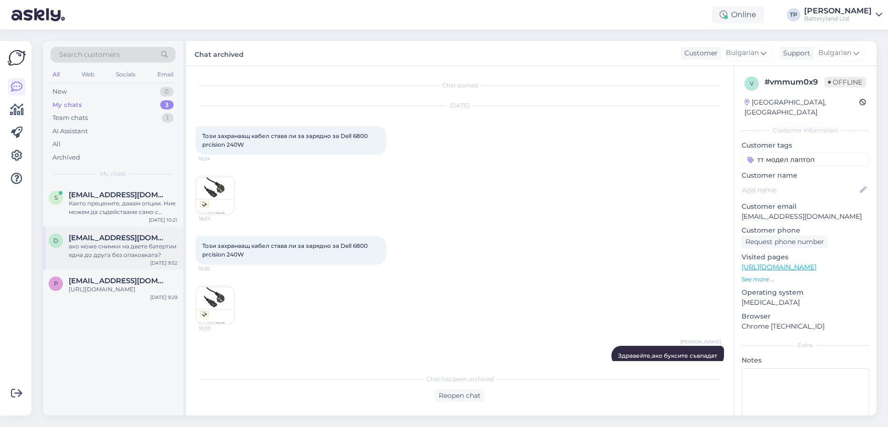
click at [107, 245] on div "d [EMAIL_ADDRESS][DOMAIN_NAME] ако може снимки на двете батертии една до друга …" at bounding box center [113, 248] width 140 height 43
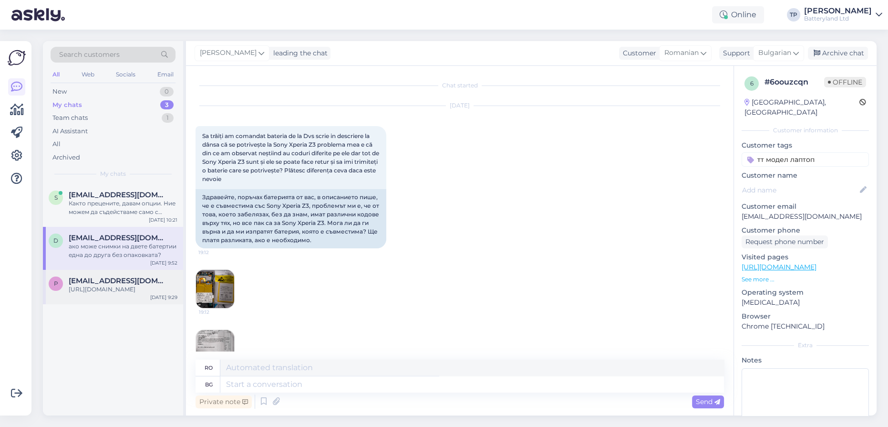
scroll to position [262, 0]
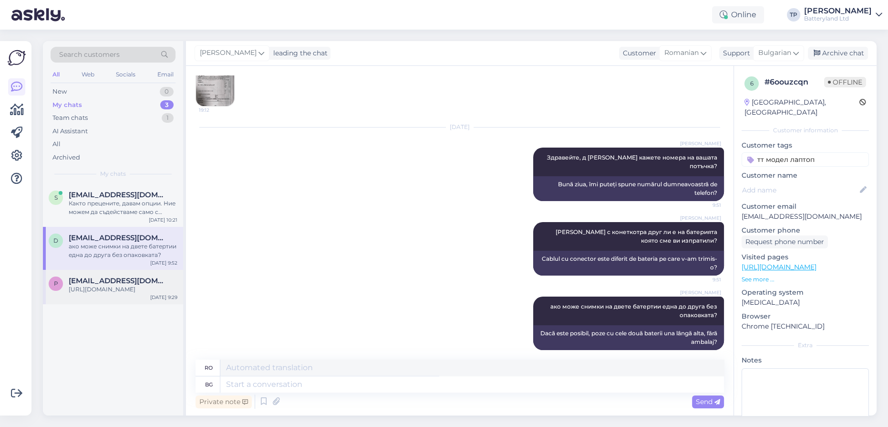
click at [101, 276] on span "[EMAIL_ADDRESS][DOMAIN_NAME]" at bounding box center [118, 280] width 99 height 9
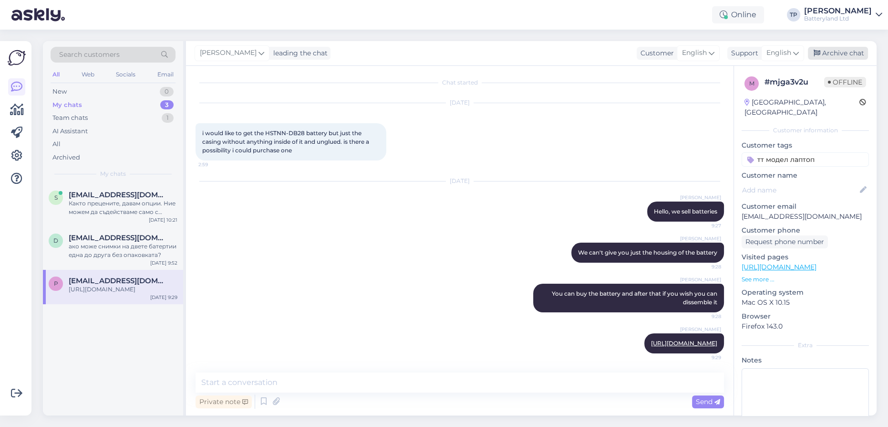
click at [836, 55] on div "Archive chat" at bounding box center [838, 53] width 60 height 13
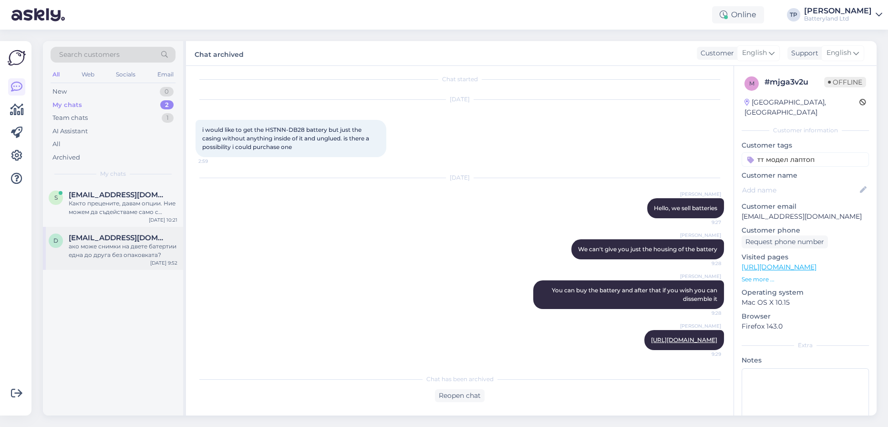
click at [130, 233] on span "[EMAIL_ADDRESS][DOMAIN_NAME]" at bounding box center [118, 237] width 99 height 9
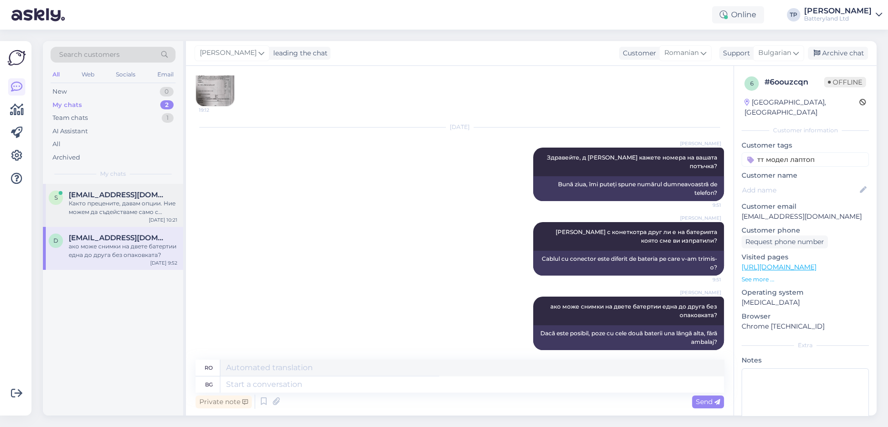
click at [102, 198] on span "[EMAIL_ADDRESS][DOMAIN_NAME]" at bounding box center [118, 194] width 99 height 9
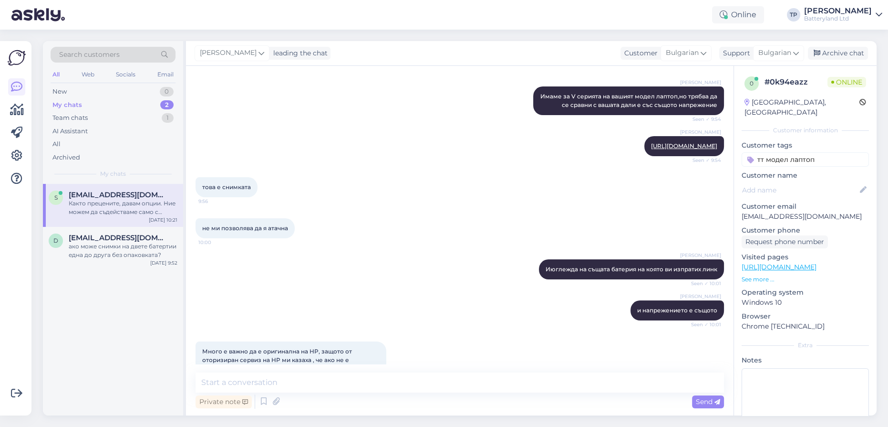
scroll to position [546, 0]
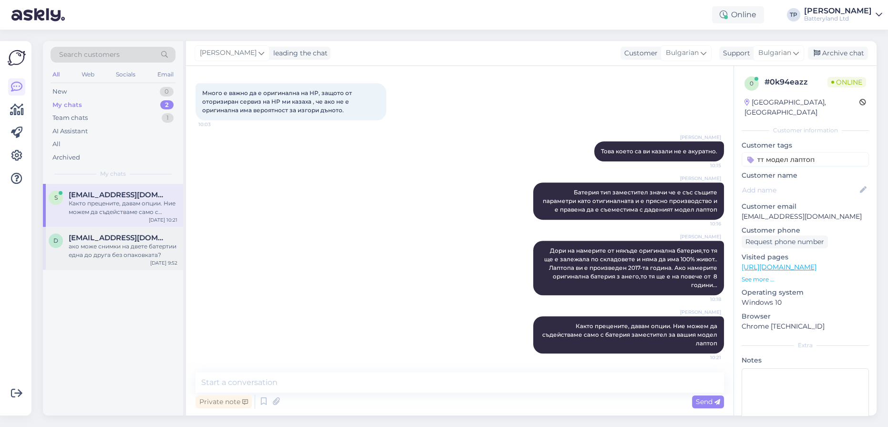
click at [90, 233] on span "[EMAIL_ADDRESS][DOMAIN_NAME]" at bounding box center [118, 237] width 99 height 9
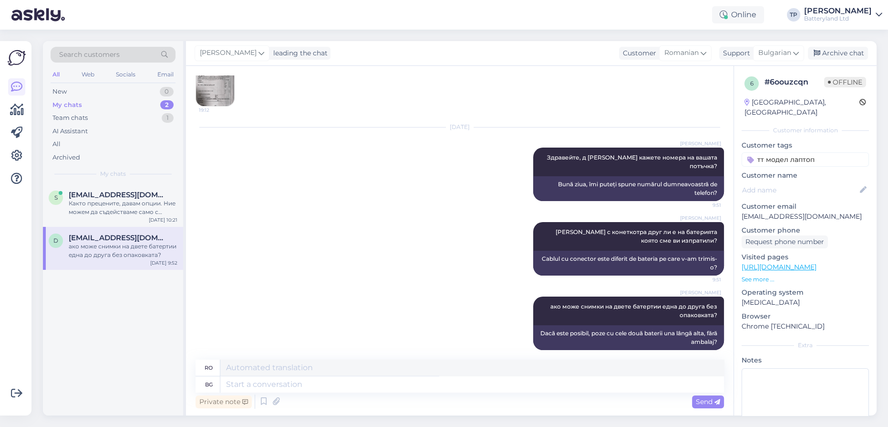
scroll to position [132, 0]
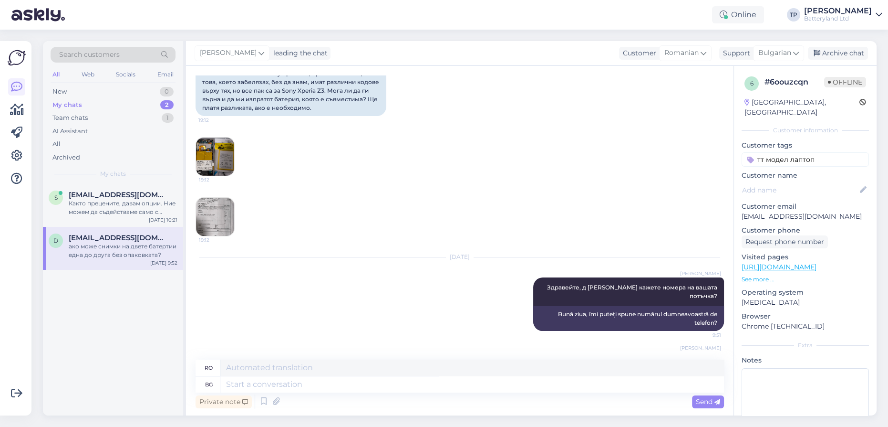
click at [212, 162] on img at bounding box center [215, 156] width 38 height 38
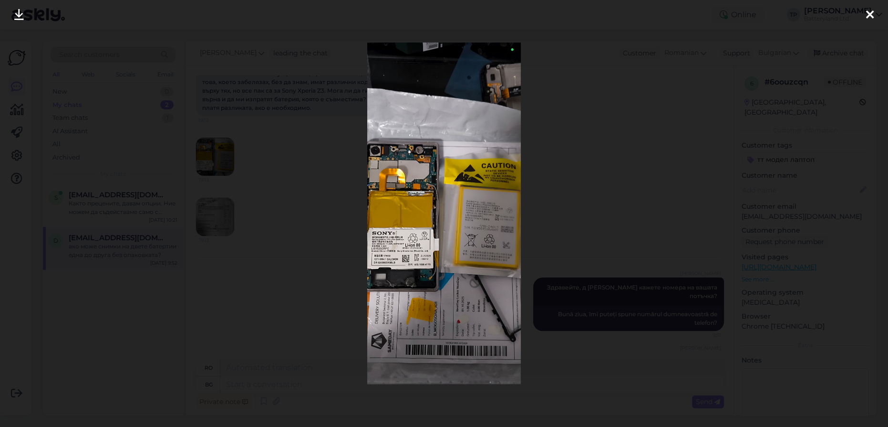
click at [869, 13] on icon at bounding box center [871, 15] width 8 height 12
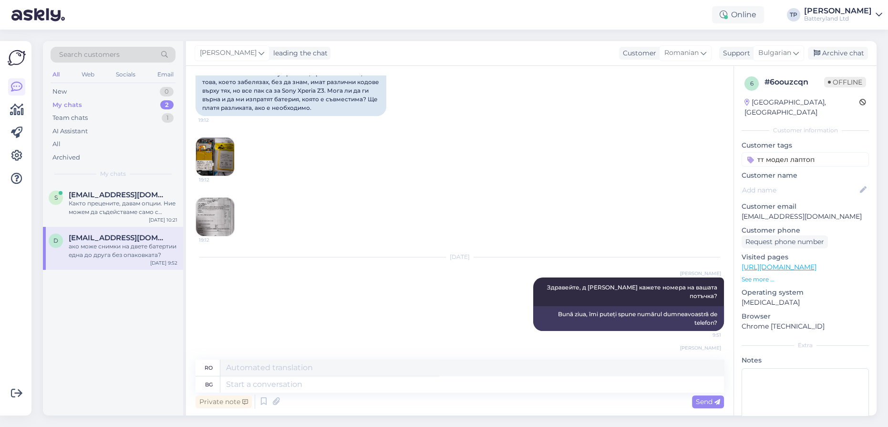
scroll to position [2, 0]
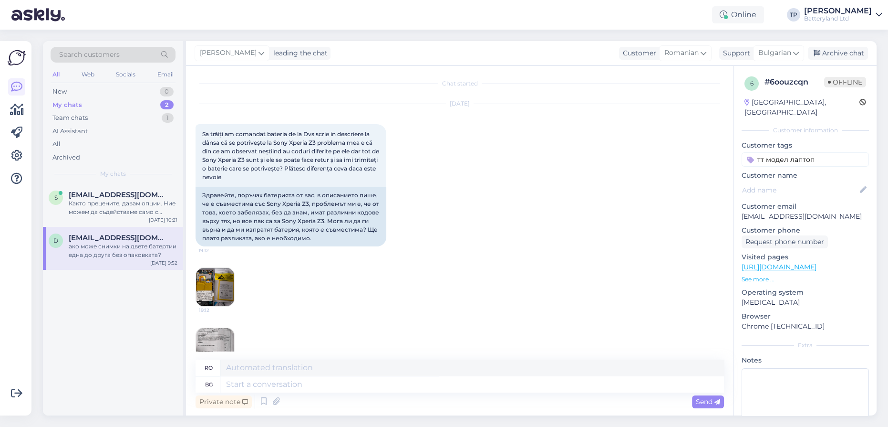
click at [200, 290] on img at bounding box center [215, 287] width 38 height 38
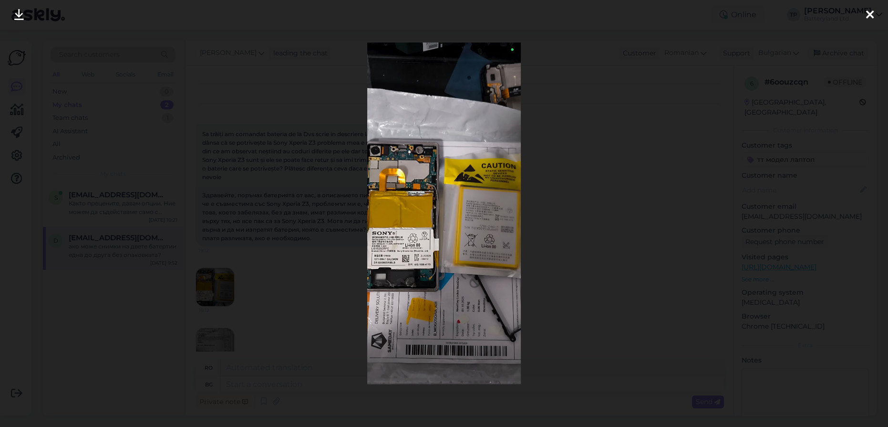
click at [870, 11] on icon at bounding box center [871, 15] width 8 height 12
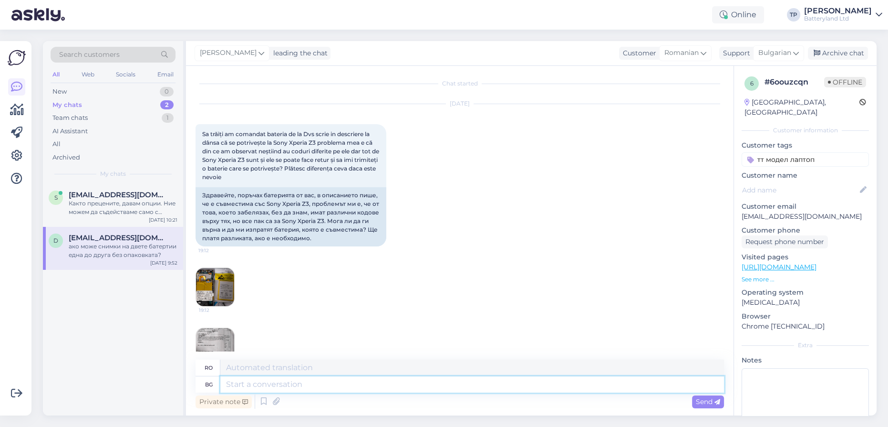
click at [281, 384] on textarea at bounding box center [472, 384] width 504 height 16
type textarea "Тхис б"
type textarea "Acest"
type textarea "Т"
type textarea "This"
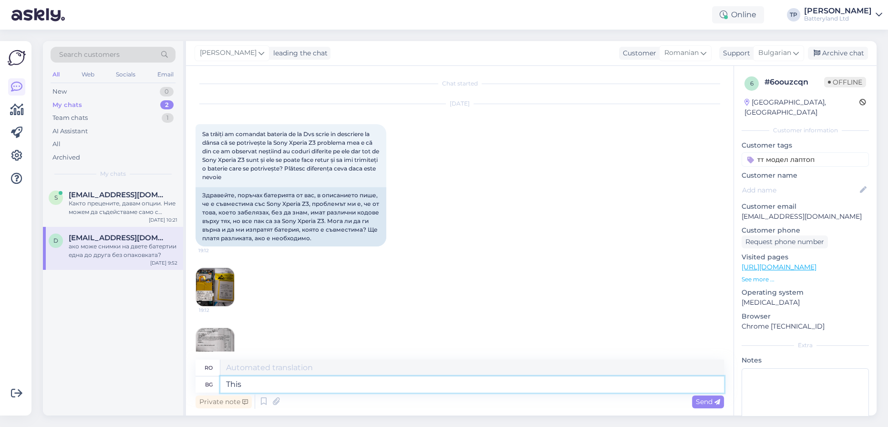
type textarea "Acest"
type textarea "This battery"
type textarea "Această baterie"
type textarea "This battery is"
type textarea "Această baterie este"
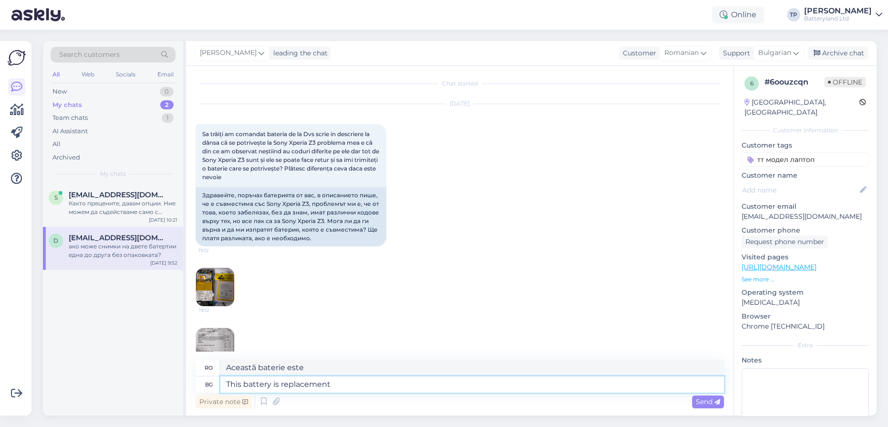
type textarea "This battery is replacement t"
type textarea "Această baterie este o baterie de schimb."
type textarea "This battery is replacement type,"
type textarea "Această baterie este de tip înlocuibil"
type textarea "This battery is replacement type, i"
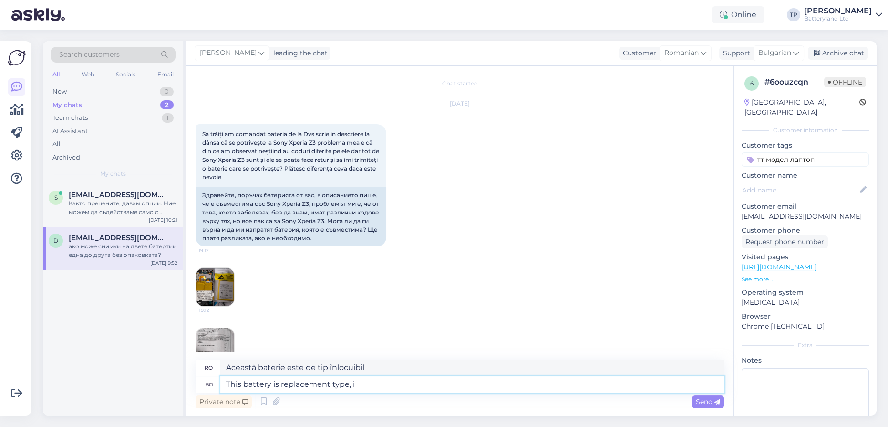
type textarea "Această baterie este de tip înlocuibil,"
type textarea "This battery is replacement type, it is n"
type textarea "Această baterie este de tip înlocuibil, este"
type textarea "This battery is replacement type, it is normal"
type textarea "Această baterie este de tip înlocuitor, este normal"
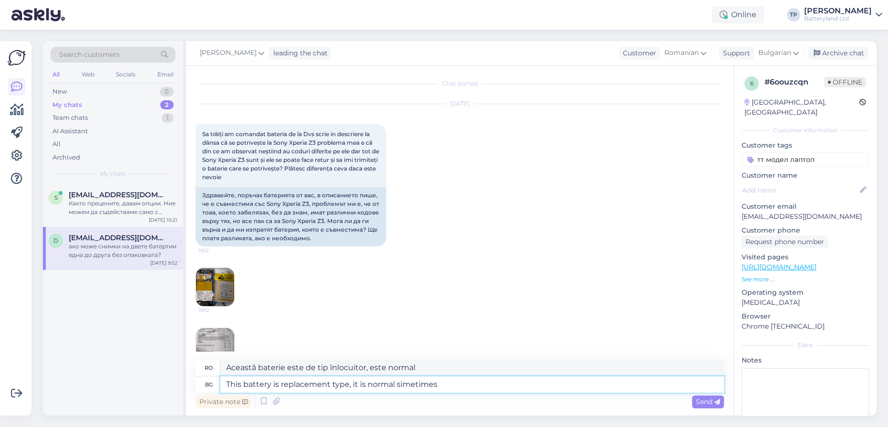
type textarea "This battery is replacement type, it is normal simetimes"
type textarea "Această baterie este de tip înlocuitor, este normal în același timp"
click at [400, 383] on textarea "This battery is replacement type, it is normal simetimes" at bounding box center [472, 384] width 504 height 16
type textarea "This battery is replacement type, it is normal sometimes"
type textarea "Această baterie este de tip înlocuibil, este normal uneori"
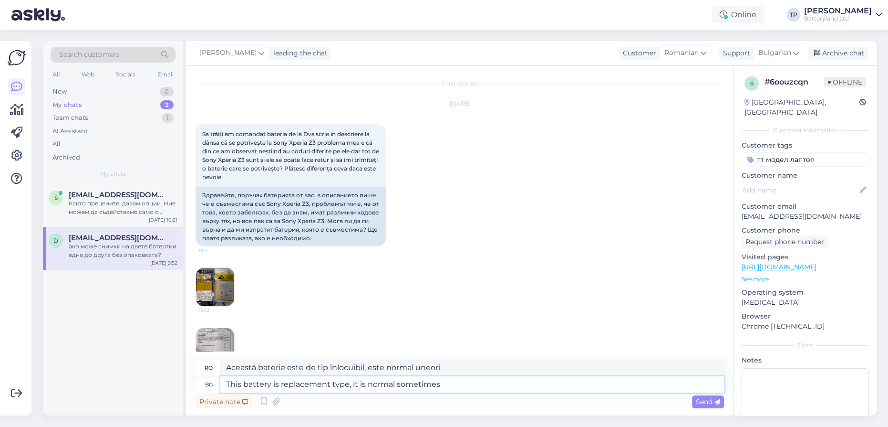
click at [464, 387] on textarea "This battery is replacement type, it is normal sometimes" at bounding box center [472, 384] width 504 height 16
type textarea "This battery is replacement type, it is normal sometimes to h"
type textarea "Această baterie este de tip înlocuibil, este normal uneori să"
type textarea "This battery is replacement type, it is normal sometimes to have"
type textarea "Această baterie este de tip schimb, este normal să existe uneori"
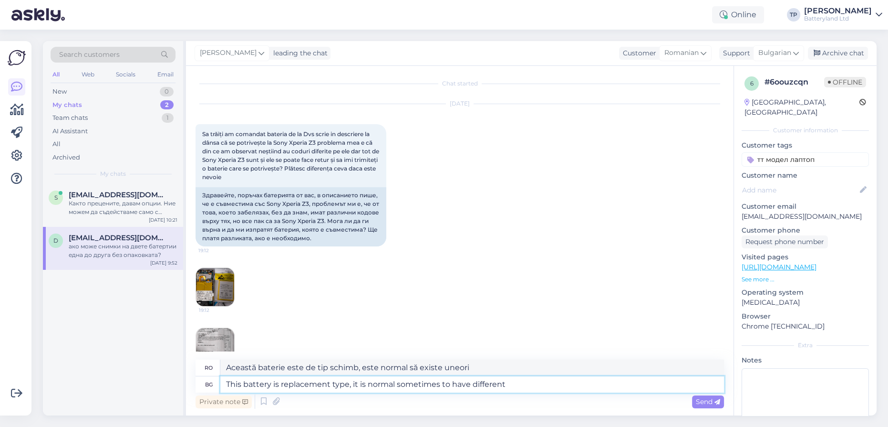
type textarea "This battery is replacement type, it is normal sometimes to have different p"
type textarea "Această baterie este de tip înlocuitor, este normal uneori să existe diferențe"
type textarea "This battery is replacement type, it is normal sometimes to have different part"
type textarea "Această baterie este de tip schimb, este normal uneori să aibă piese diferite"
type textarea "This battery is replacement type, it is normal sometimes to have different part…"
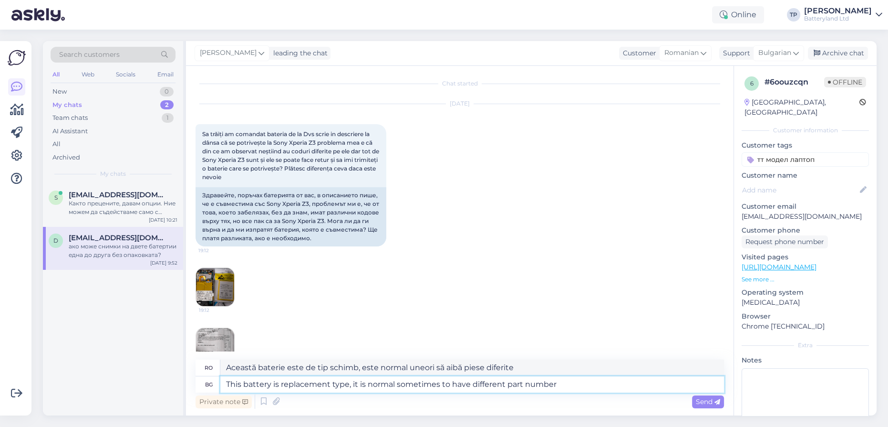
type textarea "Această baterie este de tip schimb, este normal ca uneori să aibă coduri de pie…"
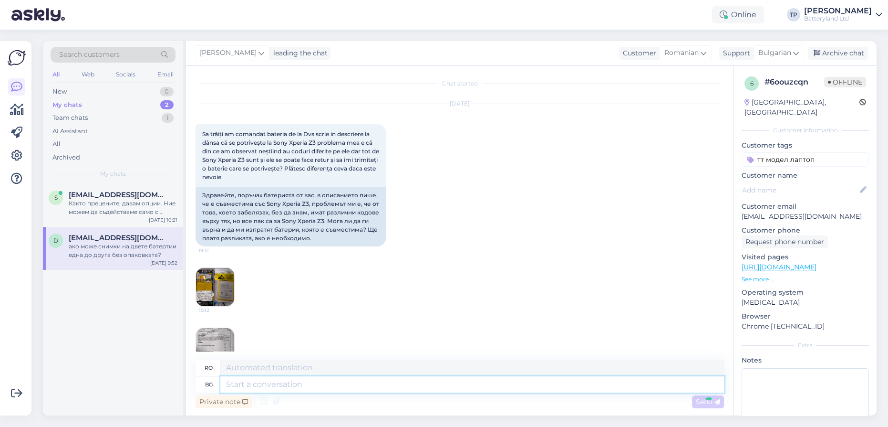
scroll to position [336, 0]
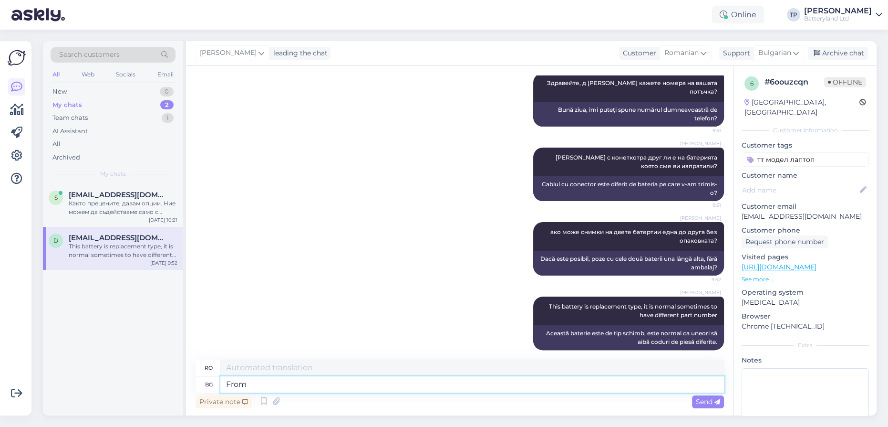
type textarea "From"
type textarea "Din"
type textarea "From that"
type textarea "Din acel moment"
type textarea "From that what I"
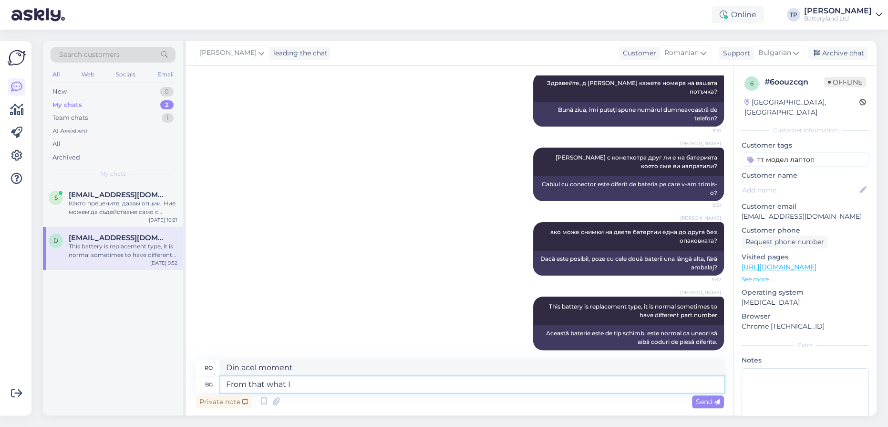
type textarea "Din asta ce"
type textarea "From that what I c"
type textarea "Din ceea ce am"
type textarea "From that what I can s"
type textarea "Din asta pot"
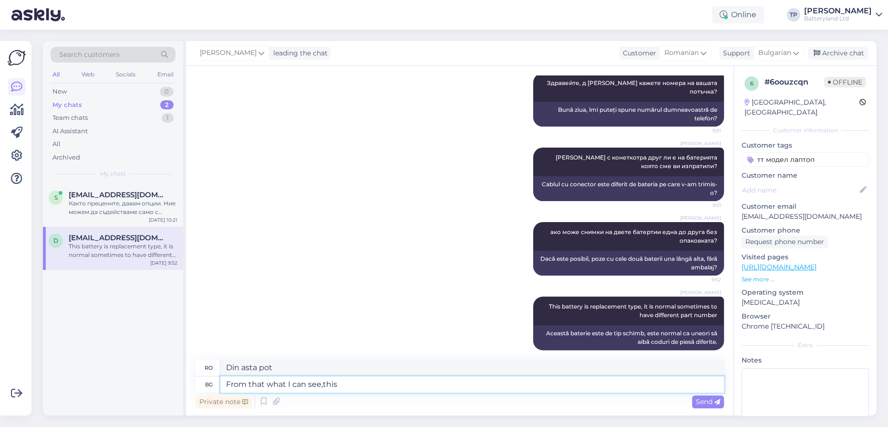
type textarea "From that what I can see,this"
type textarea "Din câte văd, asta"
type textarea "From that what I can see,this batte"
type textarea "Din câte pot vedea, această luptă"
type textarea "From that what I can see,this battery"
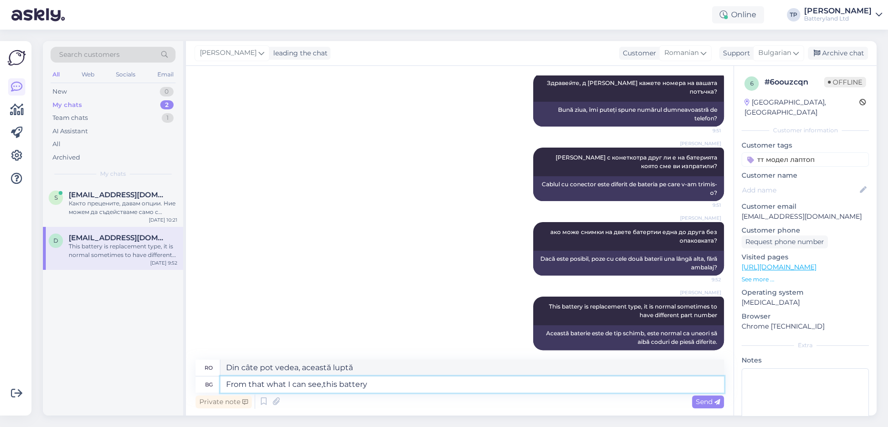
type textarea "Din câte văd, această baterie"
type textarea "From that what I can see,this battery is"
type textarea "Din câte văd, această baterie este"
type textarea "From that what I can see,this battery is compatible"
type textarea "Din câte văd, această baterie este compatibilă."
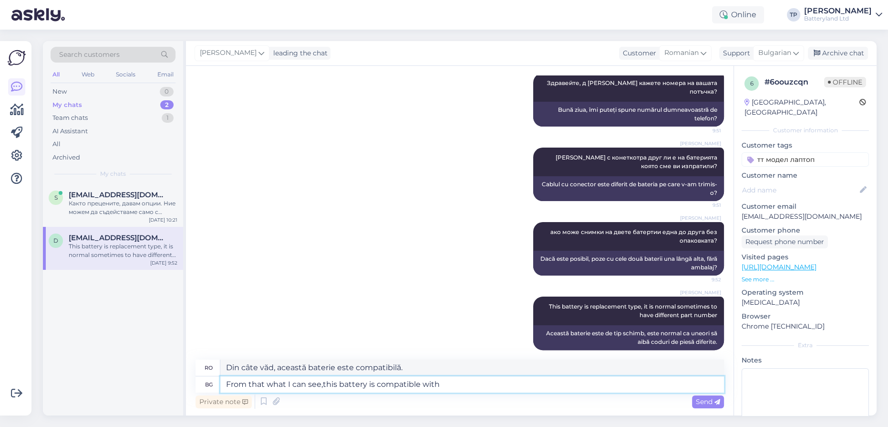
type textarea "From that what I can see,this battery is compatible with"
type textarea "Din câte văd, această baterie este compatibilă cu"
type textarea "From that what I can see,this battery is compatible with your"
type textarea "Din câte văd, această baterie este compatibilă cu a ta."
type textarea "From that what I can see,this battery is compatible with your phone"
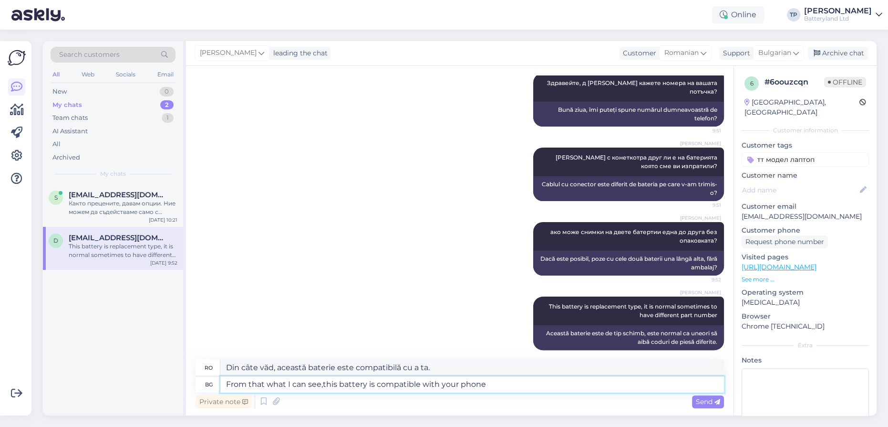
type textarea "Din câte văd, bateria asta e compatibilă cu telefonul tău."
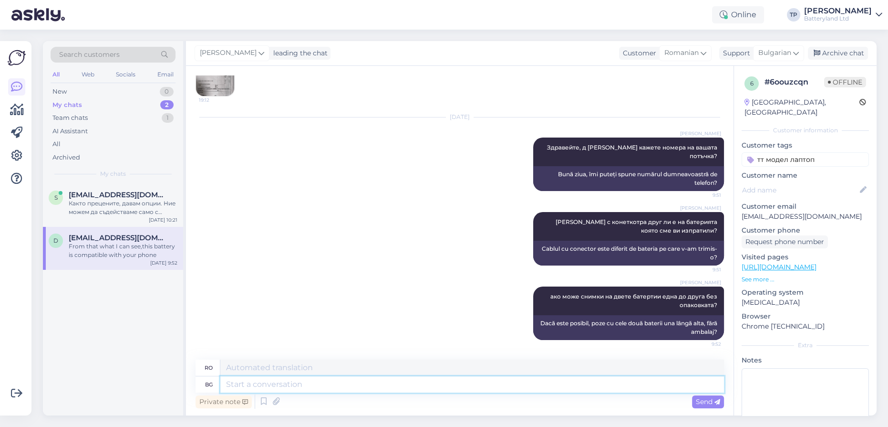
scroll to position [402, 0]
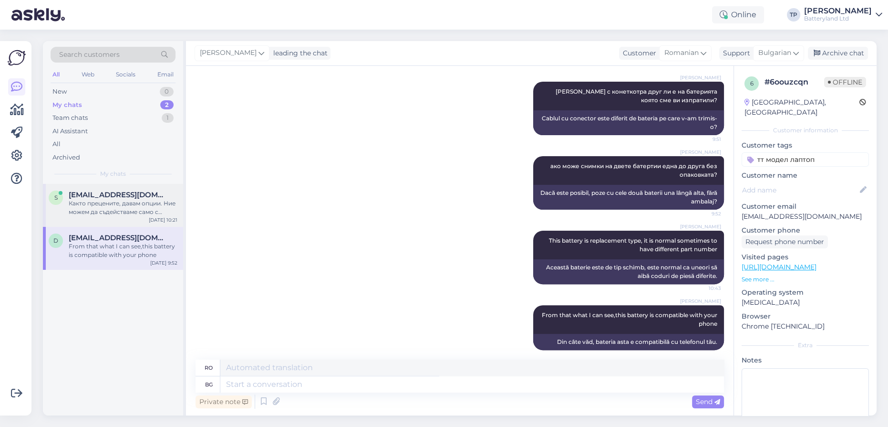
click at [89, 198] on span "[EMAIL_ADDRESS][DOMAIN_NAME]" at bounding box center [118, 194] width 99 height 9
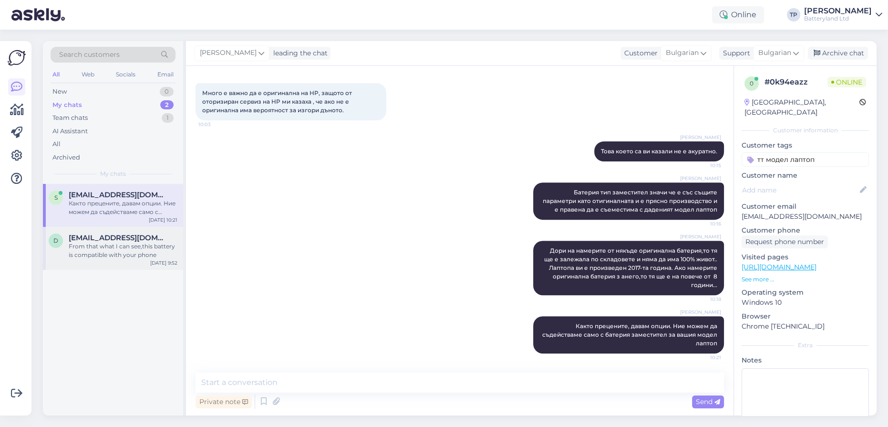
click at [102, 233] on span "[EMAIL_ADDRESS][DOMAIN_NAME]" at bounding box center [118, 237] width 99 height 9
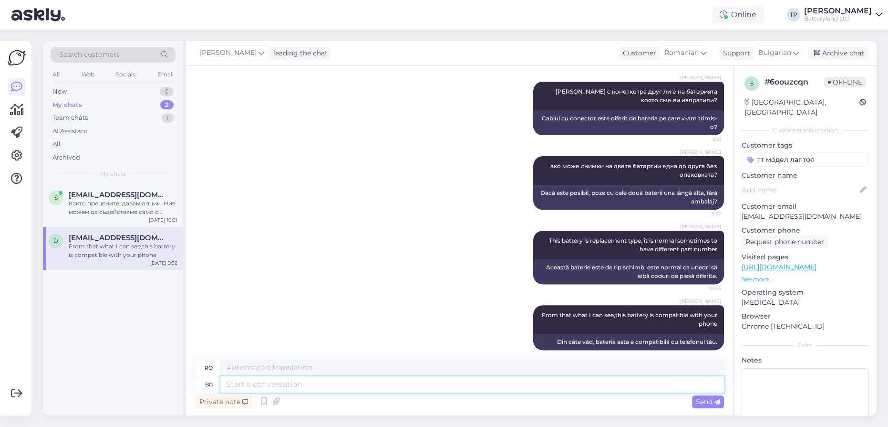
click at [291, 379] on textarea at bounding box center [472, 384] width 504 height 16
click at [790, 52] on span "Bulgarian" at bounding box center [775, 53] width 33 height 10
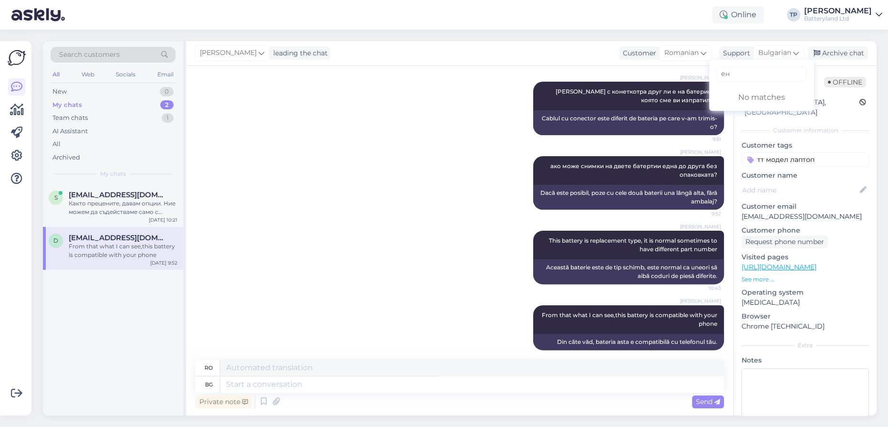
type input "е"
type input "en"
click at [748, 94] on link "English" at bounding box center [762, 95] width 105 height 15
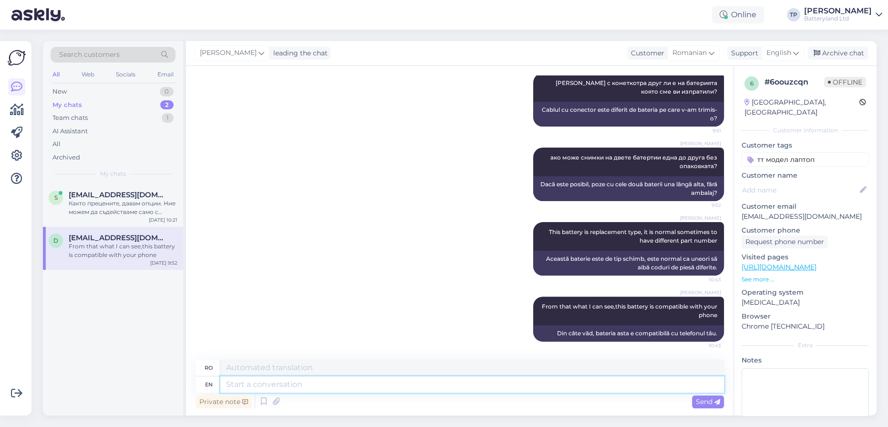
click at [278, 386] on textarea at bounding box center [472, 384] width 504 height 16
type textarea "And"
type textarea "Şi"
type textarea "And the"
type textarea "Și"
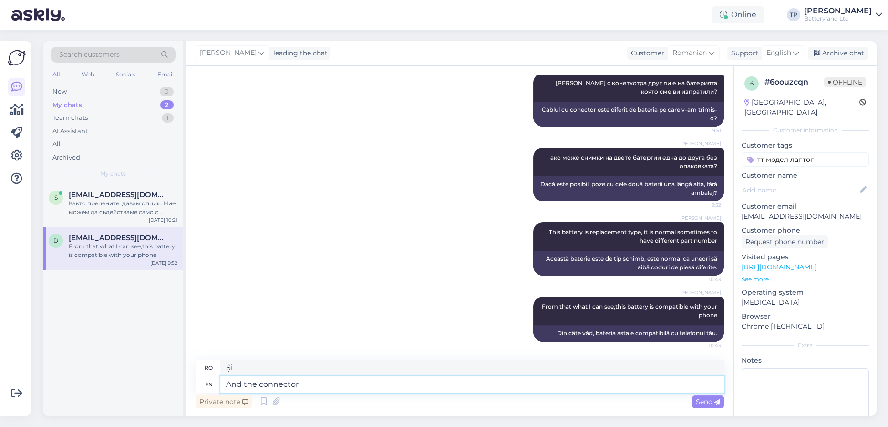
type textarea "And the connector i"
type textarea "Și conectorul"
type textarea "And the connector is"
type textarea "Și conectorul este"
type textarea "And the connector is the same"
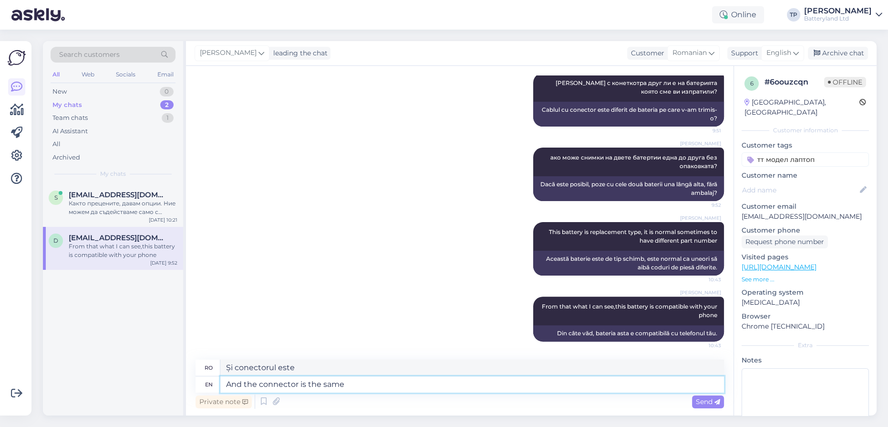
type textarea "Și conectorul este același."
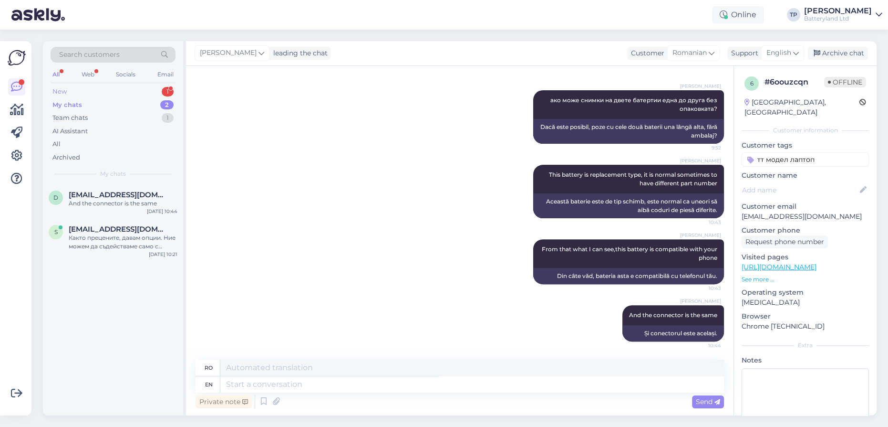
click at [137, 93] on div "New 1" at bounding box center [113, 91] width 125 height 13
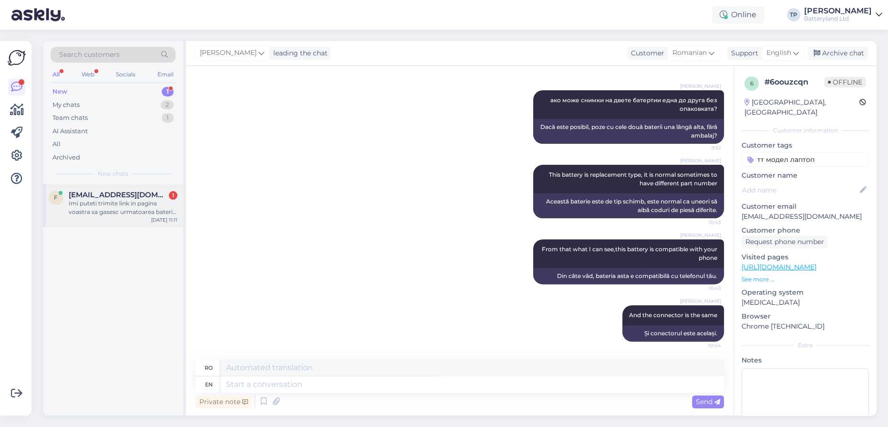
click at [152, 198] on span "[EMAIL_ADDRESS][DOMAIN_NAME]" at bounding box center [118, 194] width 99 height 9
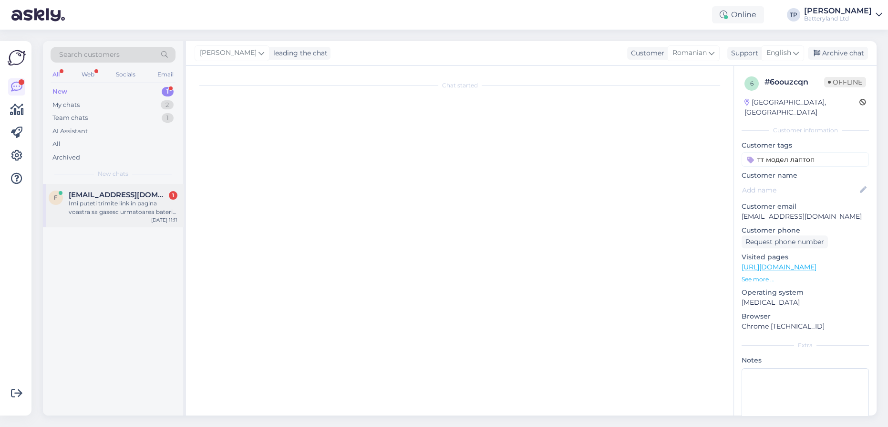
scroll to position [0, 0]
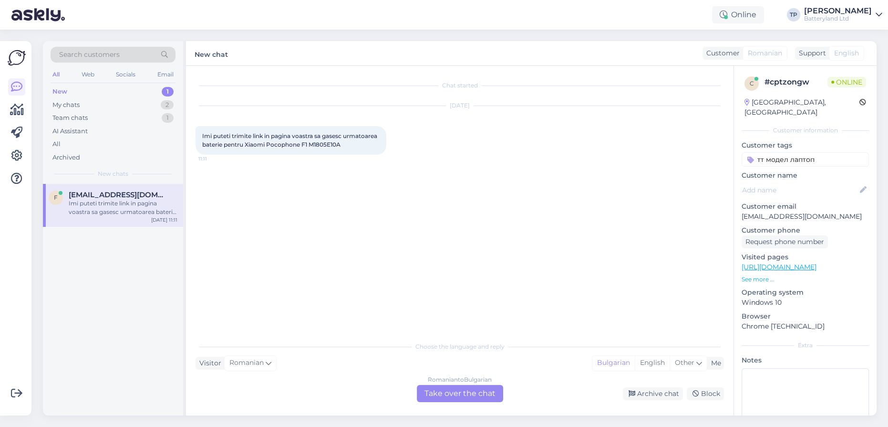
click at [459, 395] on div "Romanian to Bulgarian Take over the chat" at bounding box center [460, 393] width 86 height 17
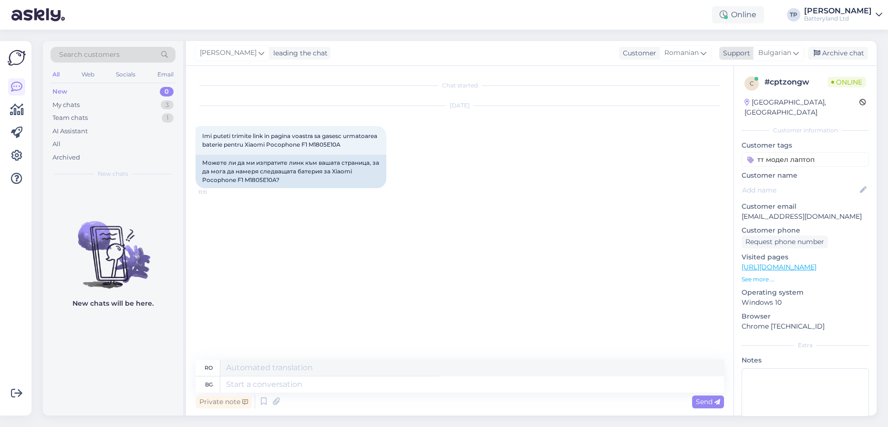
click at [778, 55] on span "Bulgarian" at bounding box center [775, 53] width 33 height 10
click at [732, 78] on input "en" at bounding box center [762, 73] width 90 height 15
click at [732, 91] on link "English" at bounding box center [762, 95] width 105 height 15
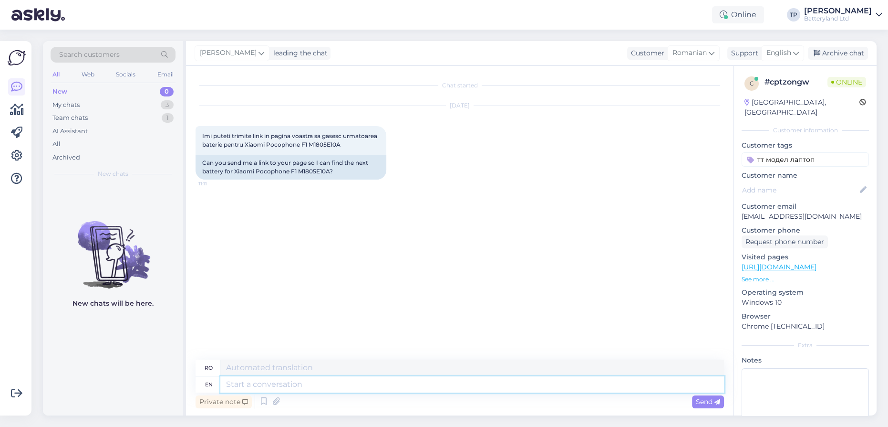
click at [277, 385] on textarea at bounding box center [472, 384] width 504 height 16
type textarea "Hello"
type textarea "Buna ziua"
type textarea "let"
type textarea "lasă"
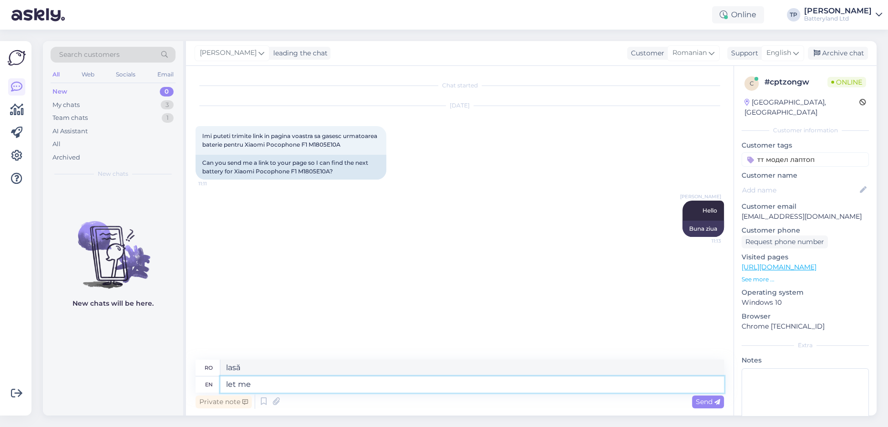
type textarea "let me c"
type textarea "permiteți-mi să"
type textarea "let me check"
type textarea "lasă-mă să verific"
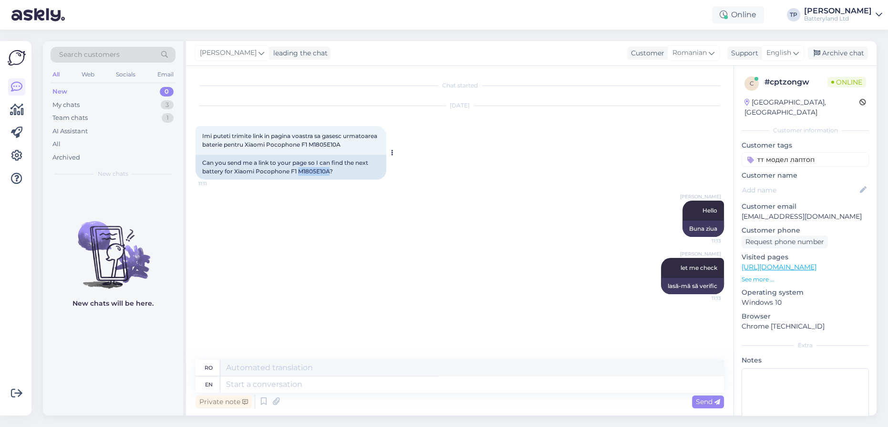
drag, startPoint x: 298, startPoint y: 169, endPoint x: 332, endPoint y: 171, distance: 34.0
click at [332, 171] on div "Can you send me a link to your page so I can find the next battery for Xiaomi P…" at bounding box center [291, 167] width 191 height 25
copy div "M1805E10A"
click at [269, 386] on textarea at bounding box center [472, 384] width 504 height 16
paste textarea "[URL][DOMAIN_NAME]"
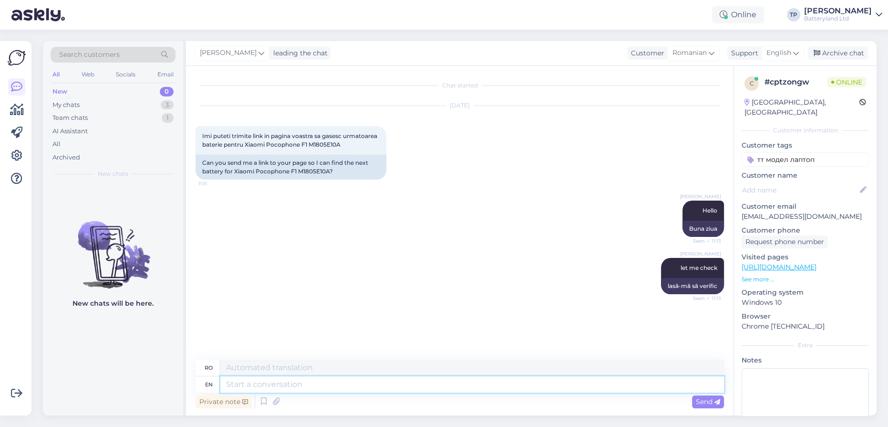
type textarea "[URL][DOMAIN_NAME]"
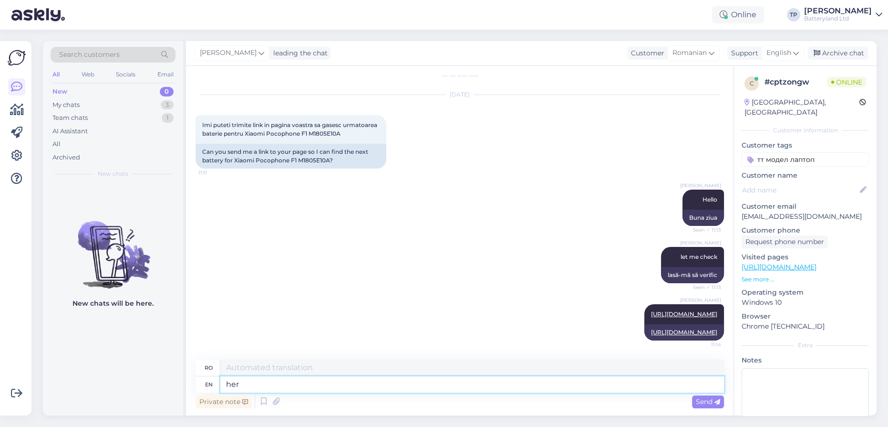
type textarea "here"
type textarea "Aici"
type textarea "here is th"
type textarea "iată"
type textarea "here is the ba"
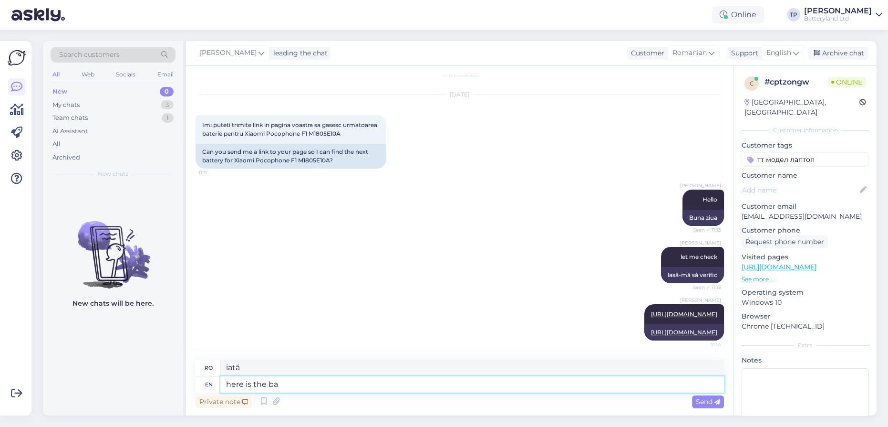
type textarea "aici este"
type textarea "here is the battery"
type textarea "aici este bateria"
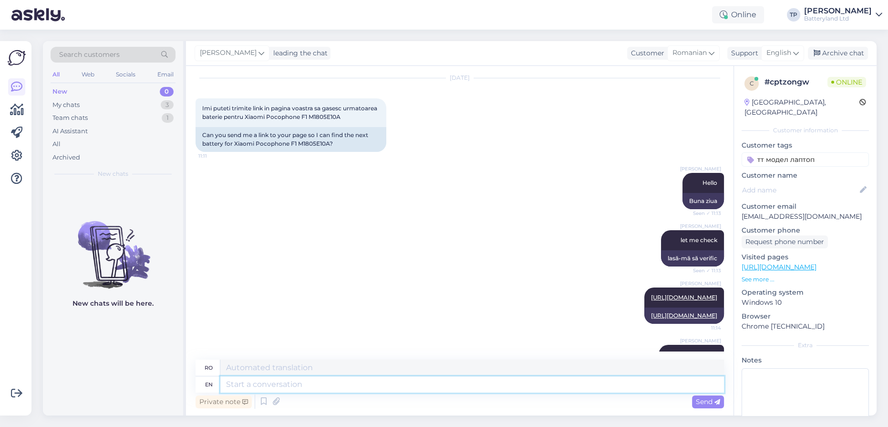
scroll to position [85, 0]
